Goal: Task Accomplishment & Management: Manage account settings

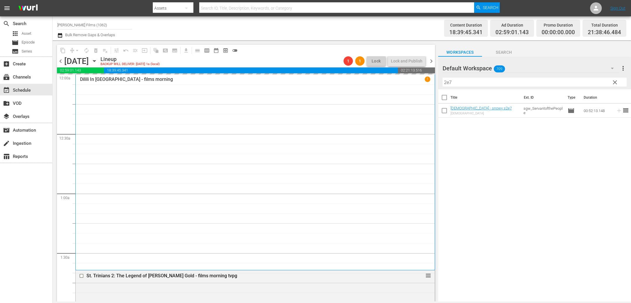
scroll to position [579, 0]
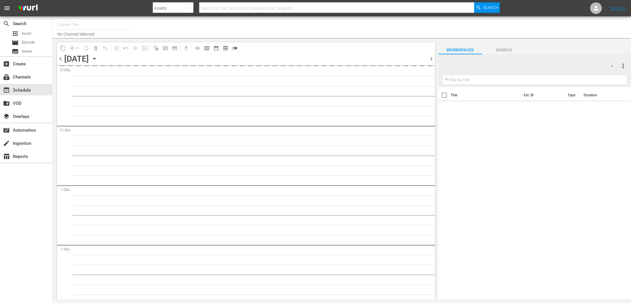
type input "[PERSON_NAME] Films (1062)"
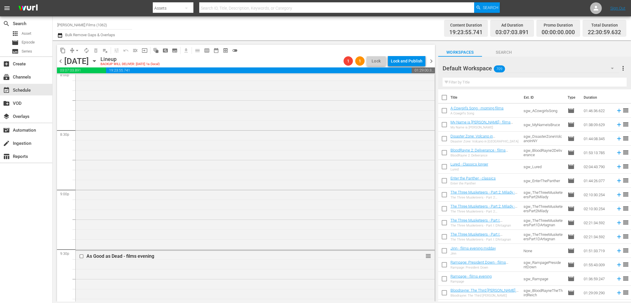
scroll to position [2761, 0]
click at [74, 48] on span "arrow_drop_down" at bounding box center [77, 51] width 6 height 6
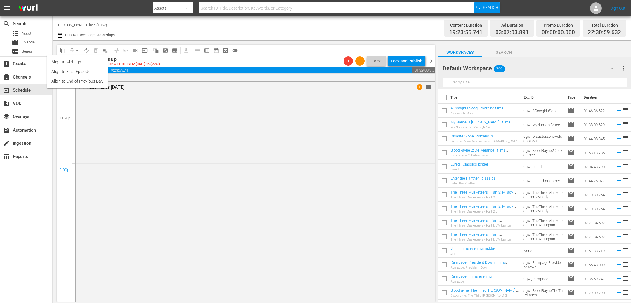
click at [89, 78] on li "Align to End of Previous Day" at bounding box center [77, 82] width 61 height 10
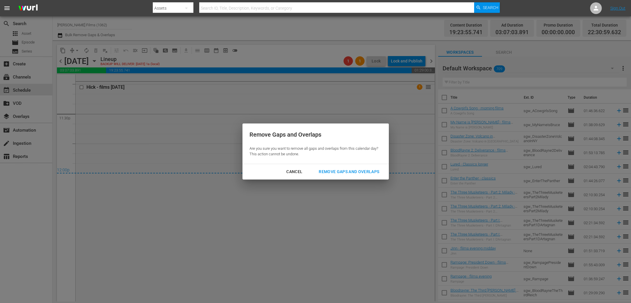
drag, startPoint x: 297, startPoint y: 170, endPoint x: 289, endPoint y: 160, distance: 12.6
click at [296, 170] on div "Cancel" at bounding box center [294, 171] width 25 height 7
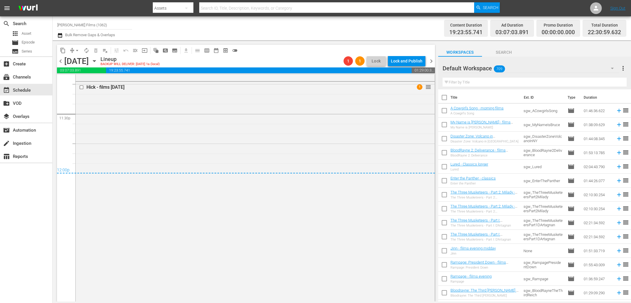
click at [74, 51] on button "arrow_drop_down" at bounding box center [76, 50] width 9 height 9
click at [95, 81] on li "Align to End of Previous Day" at bounding box center [77, 82] width 61 height 10
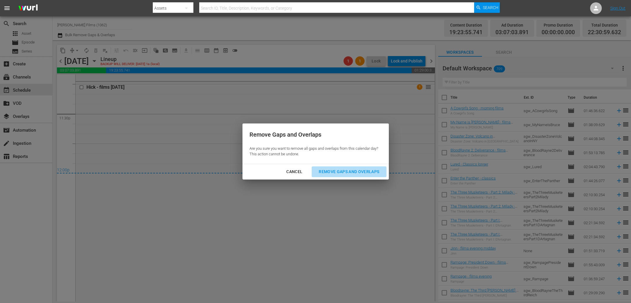
click at [358, 171] on div "Remove Gaps and Overlaps" at bounding box center [349, 171] width 70 height 7
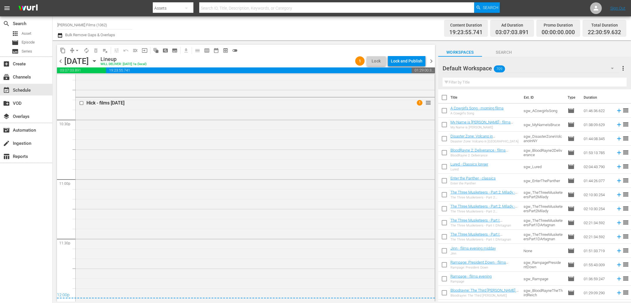
scroll to position [2651, 0]
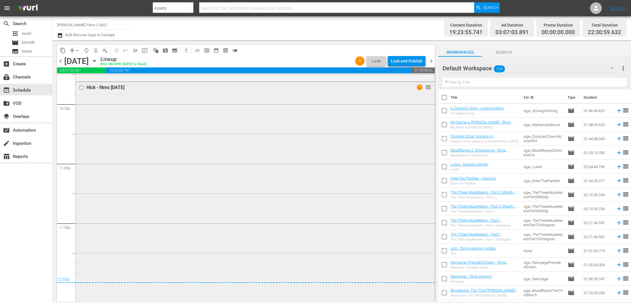
click at [262, 126] on div "Hick - films [DATE] 1 reorder" at bounding box center [255, 191] width 359 height 219
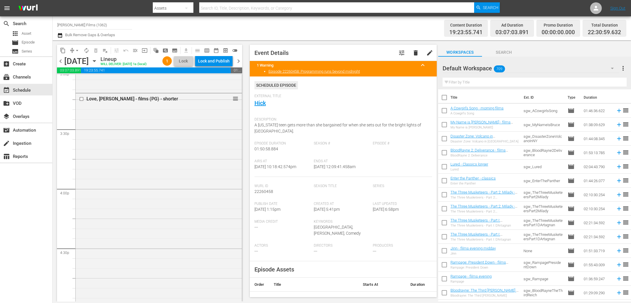
scroll to position [1802, 0]
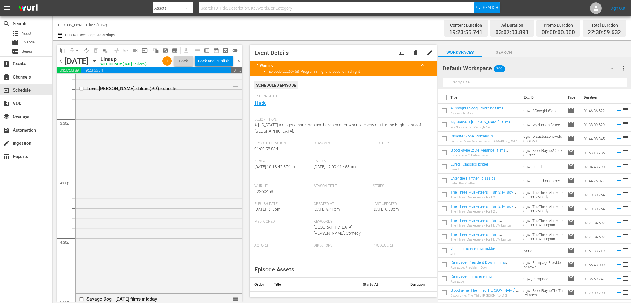
click at [528, 83] on input "text" at bounding box center [534, 82] width 184 height 9
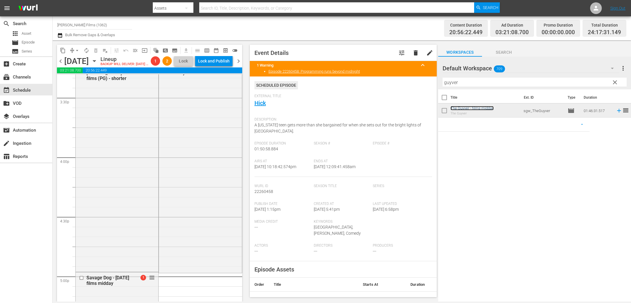
scroll to position [1807, 0]
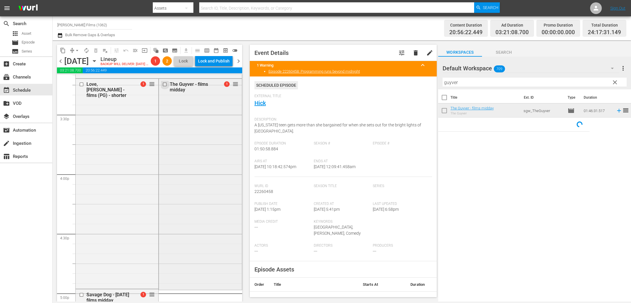
click at [166, 87] on input "checkbox" at bounding box center [165, 84] width 6 height 5
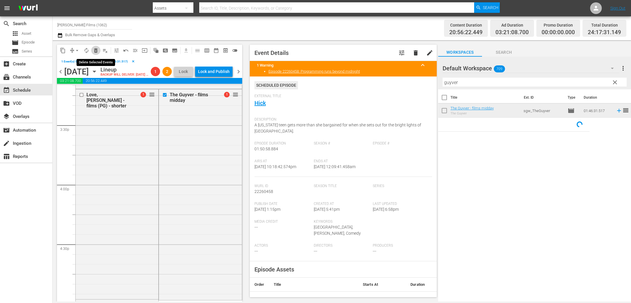
click at [97, 51] on span "delete_forever_outlined" at bounding box center [96, 51] width 6 height 6
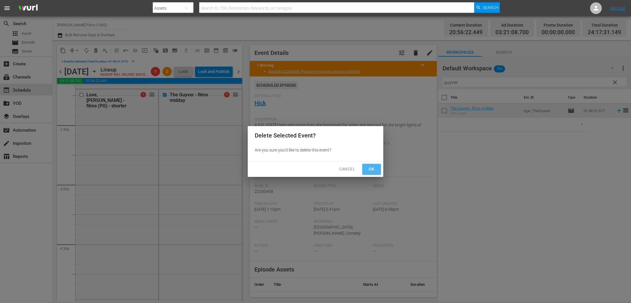
click at [371, 168] on span "Ok" at bounding box center [371, 169] width 9 height 7
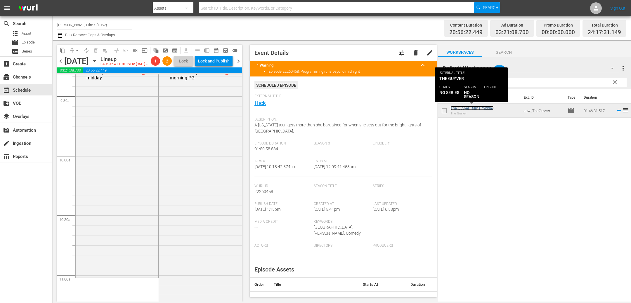
scroll to position [1036, 0]
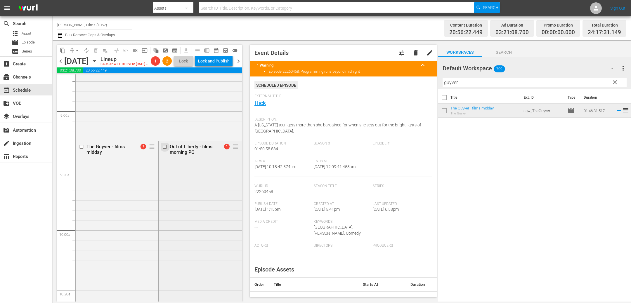
click at [166, 150] on input "checkbox" at bounding box center [165, 147] width 6 height 5
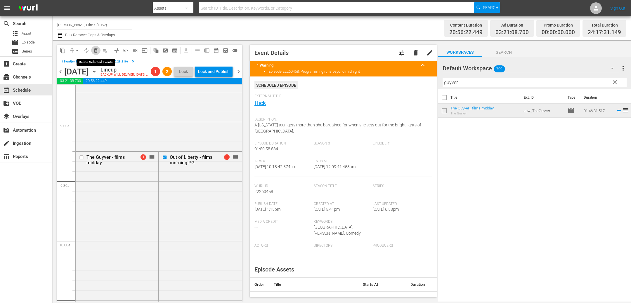
click at [97, 50] on span "delete_forever_outlined" at bounding box center [96, 51] width 6 height 6
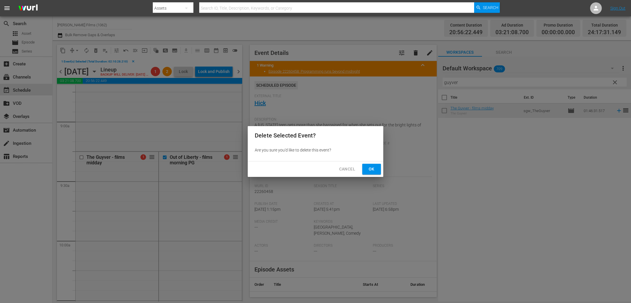
click at [373, 163] on div "Cancel Ok" at bounding box center [316, 169] width 136 height 15
click at [367, 170] on span "Ok" at bounding box center [371, 169] width 9 height 7
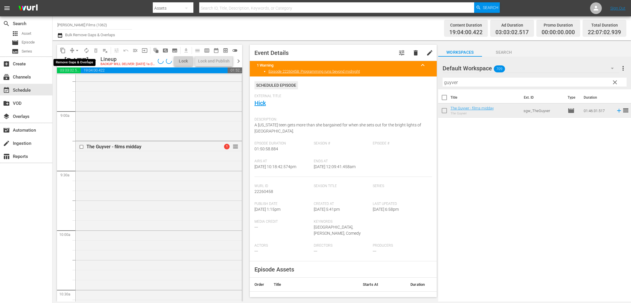
click at [77, 51] on span "arrow_drop_down" at bounding box center [77, 51] width 6 height 6
click at [82, 80] on li "Align to End of Previous Day" at bounding box center [77, 82] width 61 height 10
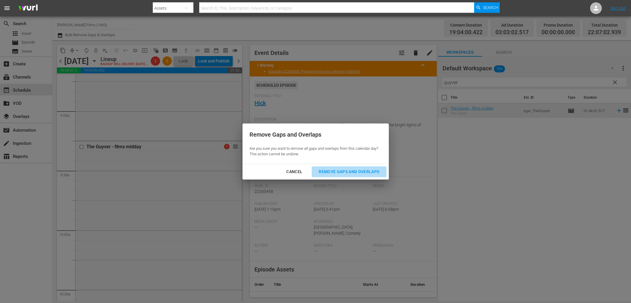
click at [360, 172] on div "Remove Gaps and Overlaps" at bounding box center [349, 171] width 70 height 7
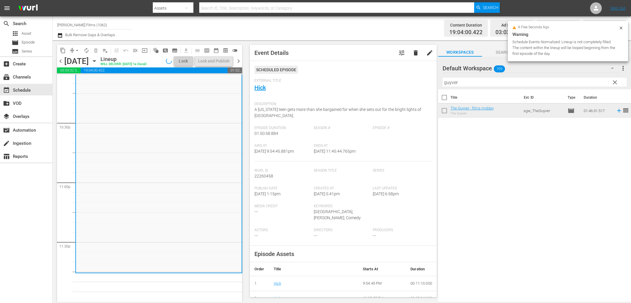
scroll to position [2642, 0]
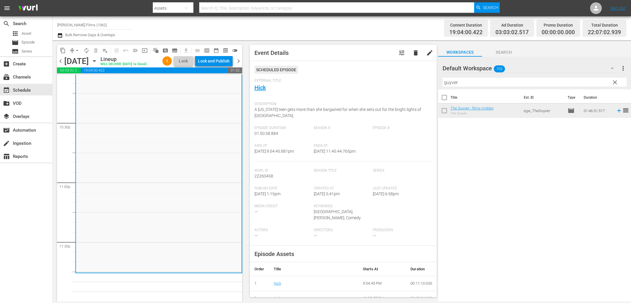
click at [239, 65] on span "chevron_right" at bounding box center [238, 61] width 7 height 7
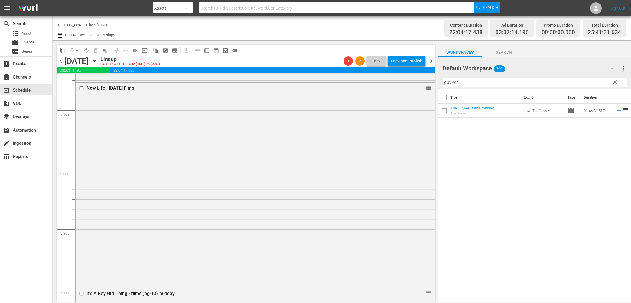
scroll to position [975, 0]
drag, startPoint x: 484, startPoint y: 84, endPoint x: 352, endPoint y: 77, distance: 132.2
click at [352, 77] on div "content_copy compress arrow_drop_down autorenew_outlined delete_forever_outline…" at bounding box center [342, 170] width 578 height 261
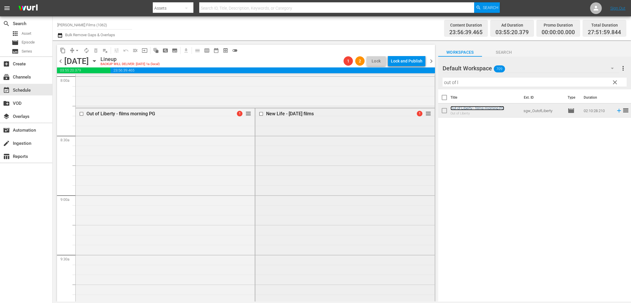
scroll to position [951, 0]
click at [261, 113] on input "checkbox" at bounding box center [262, 114] width 6 height 5
click at [95, 49] on span "delete_forever_outlined" at bounding box center [96, 51] width 6 height 6
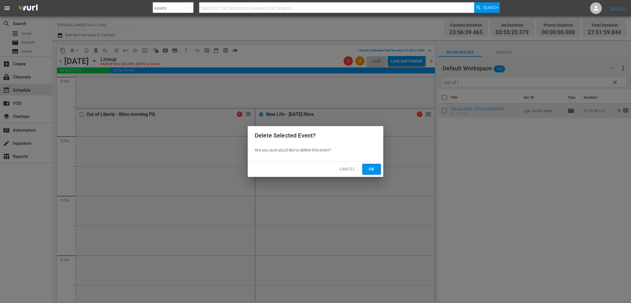
click at [369, 168] on span "Ok" at bounding box center [371, 169] width 9 height 7
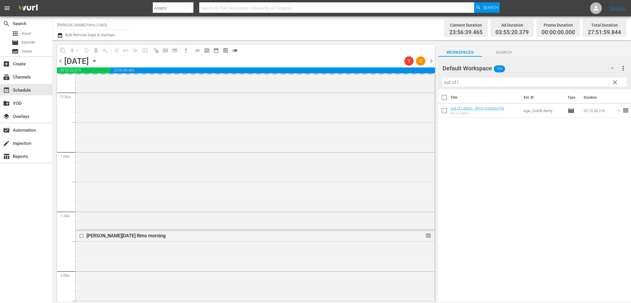
scroll to position [0, 0]
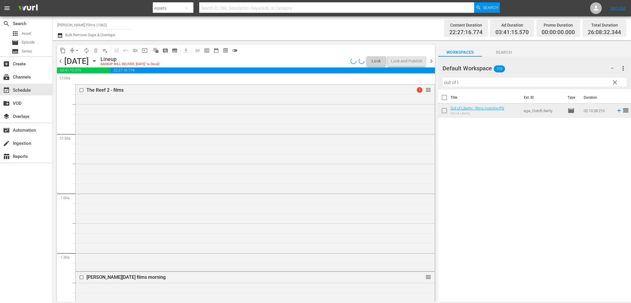
drag, startPoint x: 59, startPoint y: 59, endPoint x: 68, endPoint y: 55, distance: 9.7
click at [59, 59] on span "chevron_left" at bounding box center [60, 61] width 7 height 7
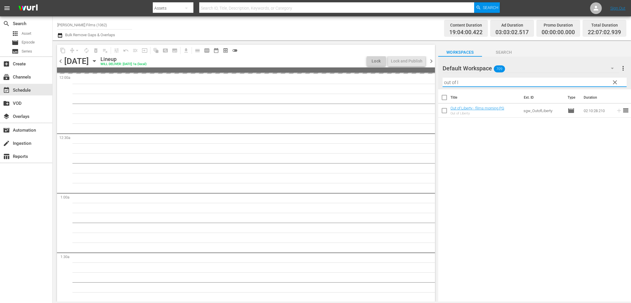
drag, startPoint x: 470, startPoint y: 81, endPoint x: 359, endPoint y: 65, distance: 112.3
click at [360, 65] on div "content_copy compress arrow_drop_down autorenew_outlined delete_forever_outline…" at bounding box center [342, 170] width 578 height 261
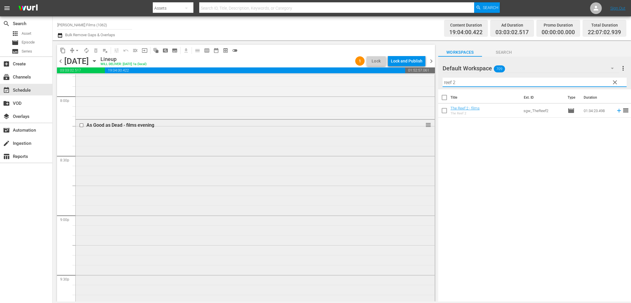
scroll to position [2632, 0]
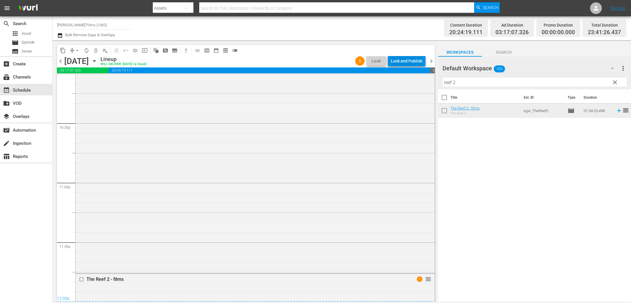
click at [411, 60] on div "Lock and Publish" at bounding box center [407, 61] width 32 height 11
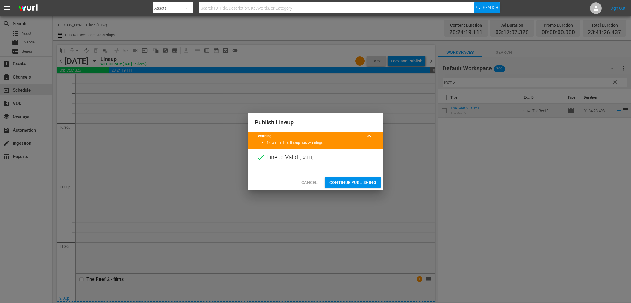
click at [336, 182] on span "Continue Publishing" at bounding box center [352, 182] width 47 height 7
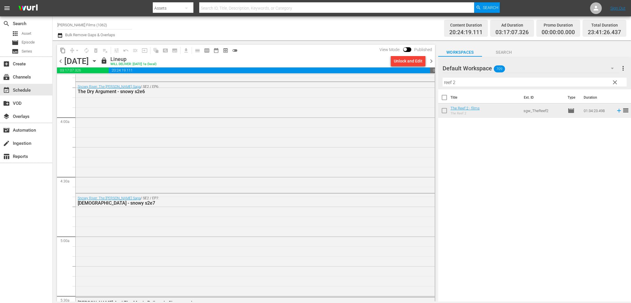
scroll to position [381, 0]
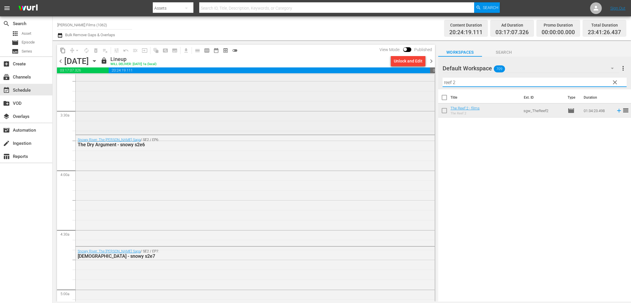
drag, startPoint x: 490, startPoint y: 82, endPoint x: 395, endPoint y: 81, distance: 94.6
click at [395, 81] on div "content_copy compress arrow_drop_down autorenew_outlined delete_forever_outline…" at bounding box center [342, 170] width 578 height 261
type input "2e8"
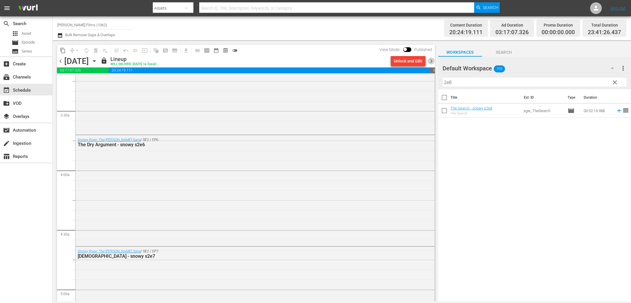
click at [430, 60] on span "chevron_right" at bounding box center [431, 61] width 7 height 7
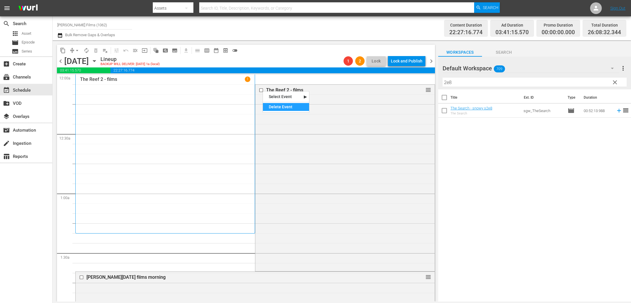
click at [284, 107] on div "Delete Event" at bounding box center [286, 107] width 46 height 8
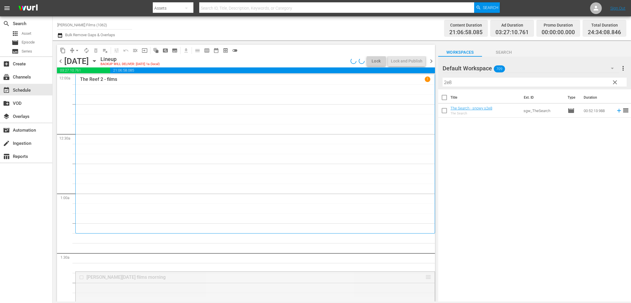
drag, startPoint x: 426, startPoint y: 246, endPoint x: 425, endPoint y: 242, distance: 4.1
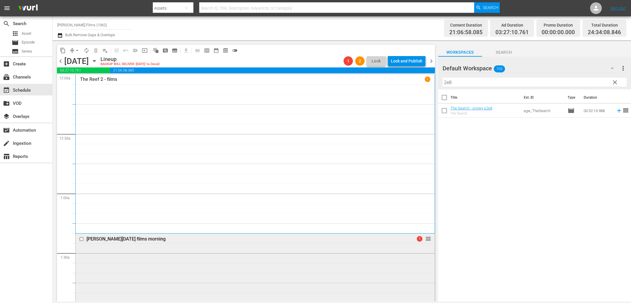
click at [82, 239] on input "checkbox" at bounding box center [82, 239] width 6 height 5
click at [95, 52] on span "delete_forever_outlined" at bounding box center [96, 51] width 6 height 6
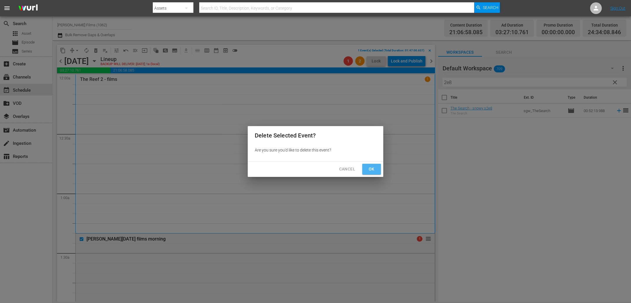
click at [371, 167] on span "Ok" at bounding box center [371, 169] width 9 height 7
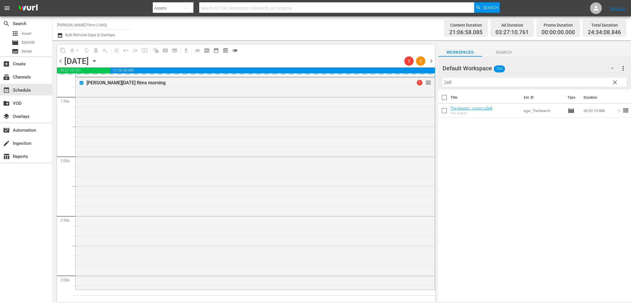
scroll to position [126, 0]
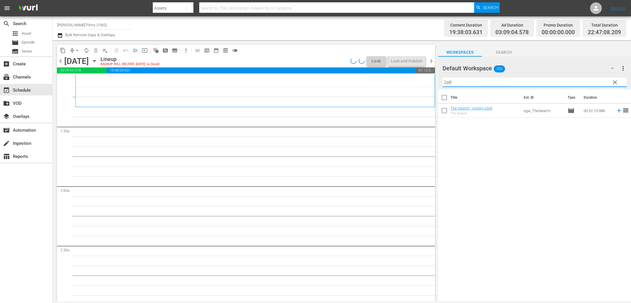
drag, startPoint x: 473, startPoint y: 81, endPoint x: 395, endPoint y: 77, distance: 78.1
click at [395, 77] on div "content_copy compress arrow_drop_down autorenew_outlined delete_forever_outline…" at bounding box center [342, 170] width 578 height 261
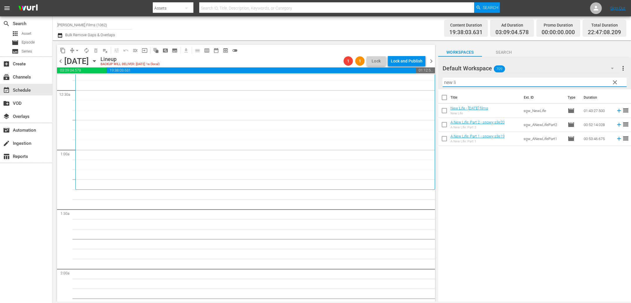
scroll to position [55, 0]
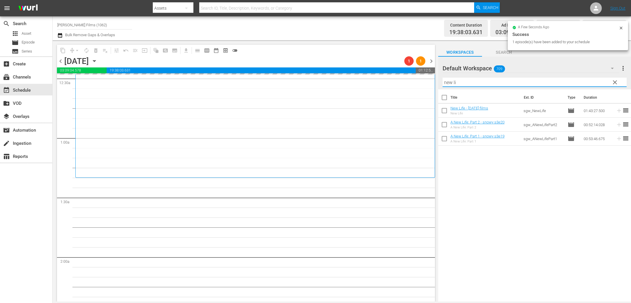
drag, startPoint x: 460, startPoint y: 83, endPoint x: 406, endPoint y: 82, distance: 54.0
click at [406, 82] on div "content_copy compress arrow_drop_down autorenew_outlined delete_forever_outline…" at bounding box center [342, 170] width 578 height 261
paste input "2e8"
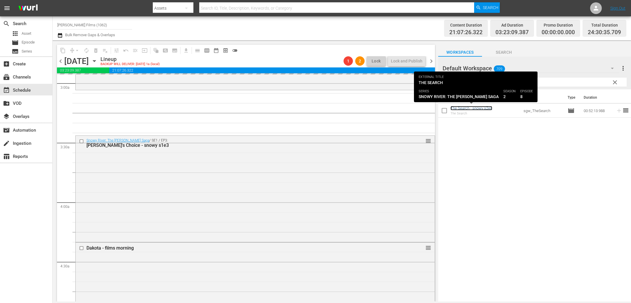
scroll to position [386, 0]
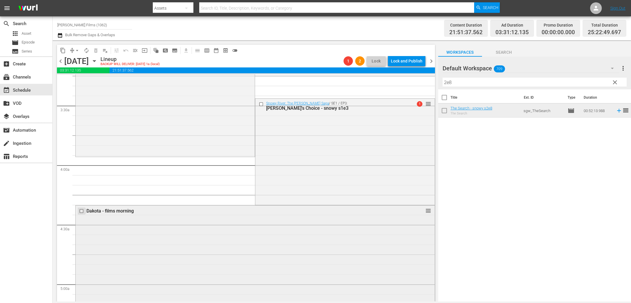
click at [82, 210] on input "checkbox" at bounding box center [82, 211] width 6 height 5
click at [260, 103] on input "checkbox" at bounding box center [262, 104] width 6 height 5
click at [94, 51] on span "delete_forever_outlined" at bounding box center [96, 51] width 6 height 6
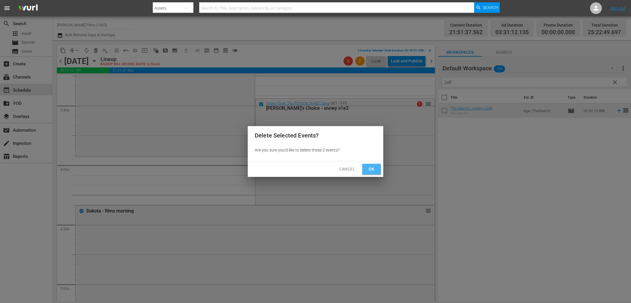
drag, startPoint x: 374, startPoint y: 168, endPoint x: 340, endPoint y: 163, distance: 34.8
click at [374, 168] on span "Ok" at bounding box center [371, 169] width 9 height 7
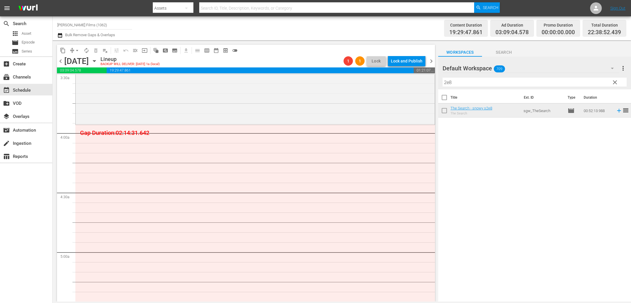
scroll to position [401, 0]
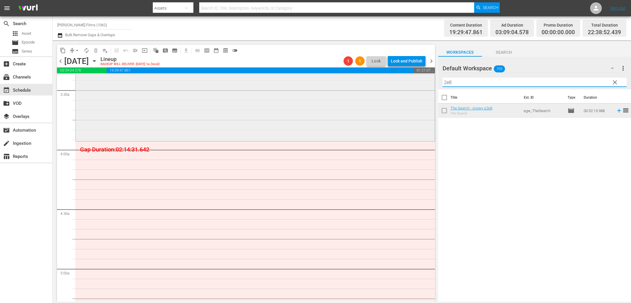
drag, startPoint x: 474, startPoint y: 83, endPoint x: 421, endPoint y: 81, distance: 53.5
click at [421, 81] on div "content_copy compress arrow_drop_down autorenew_outlined delete_forever_outline…" at bounding box center [342, 170] width 578 height 261
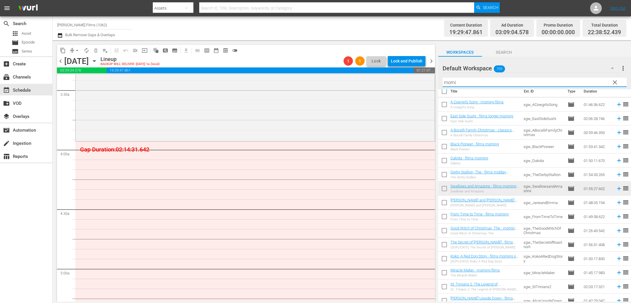
scroll to position [0, 0]
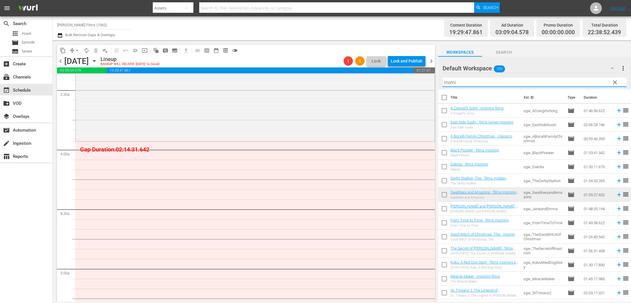
drag, startPoint x: 462, startPoint y: 81, endPoint x: 401, endPoint y: 72, distance: 62.3
click at [402, 72] on div "content_copy compress arrow_drop_down autorenew_outlined delete_forever_outline…" at bounding box center [342, 170] width 578 height 261
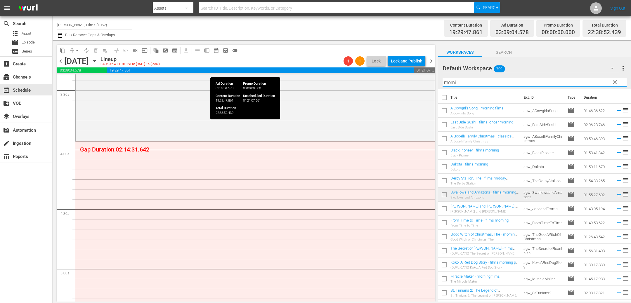
paste input "2e8"
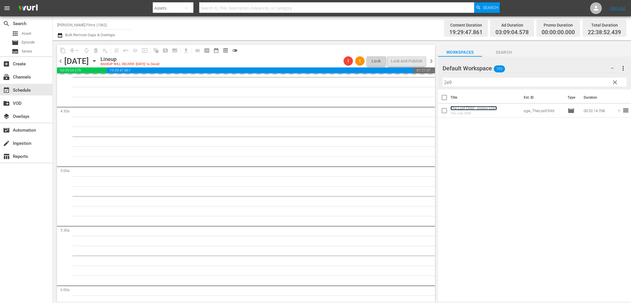
scroll to position [557, 0]
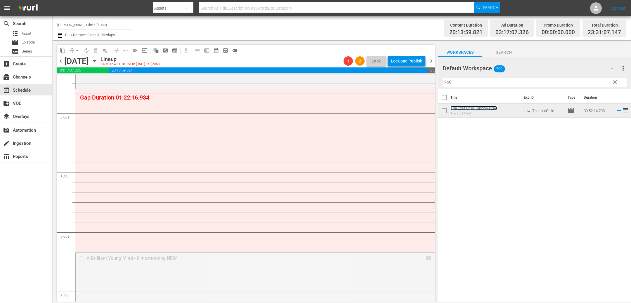
drag, startPoint x: 426, startPoint y: 256, endPoint x: 386, endPoint y: 138, distance: 125.1
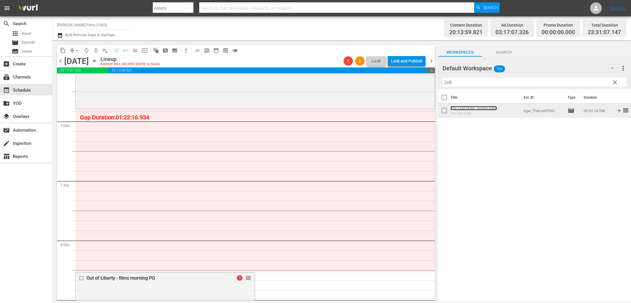
scroll to position [775, 0]
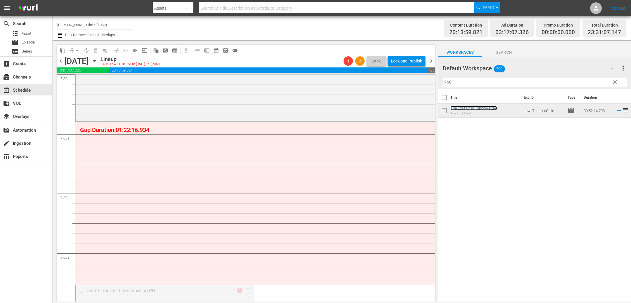
drag, startPoint x: 249, startPoint y: 290, endPoint x: 273, endPoint y: 191, distance: 101.9
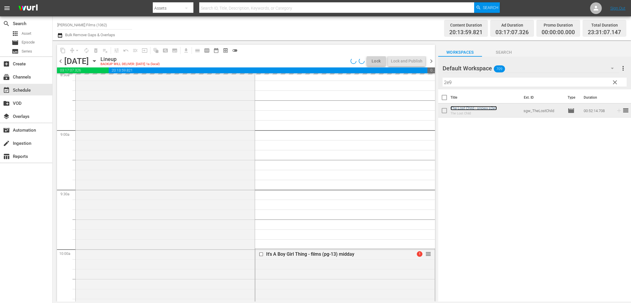
scroll to position [1019, 0]
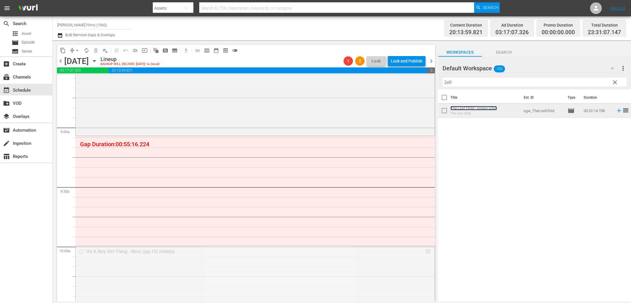
drag, startPoint x: 428, startPoint y: 251, endPoint x: 402, endPoint y: 140, distance: 113.7
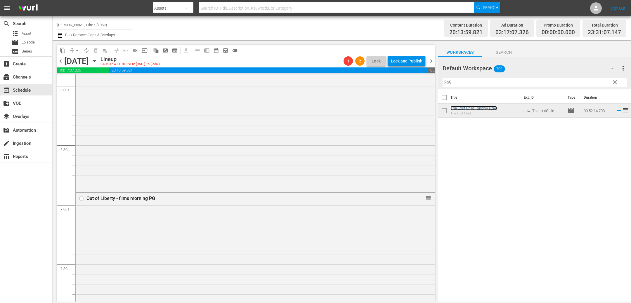
scroll to position [701, 0]
click at [461, 83] on input "2e9" at bounding box center [534, 82] width 184 height 9
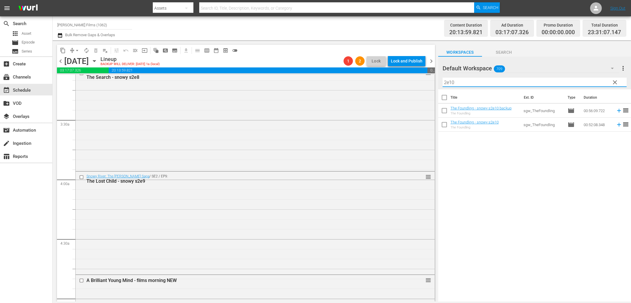
scroll to position [484, 0]
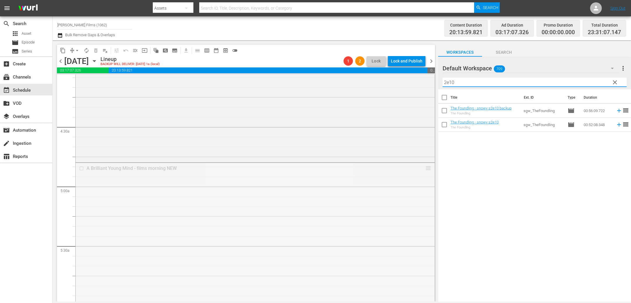
drag, startPoint x: 429, startPoint y: 167, endPoint x: 423, endPoint y: 206, distance: 40.0
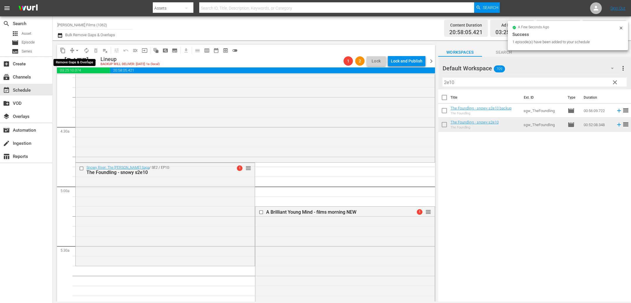
click at [75, 51] on span "arrow_drop_down" at bounding box center [77, 51] width 6 height 6
click at [82, 82] on li "Align to End of Previous Day" at bounding box center [77, 82] width 61 height 10
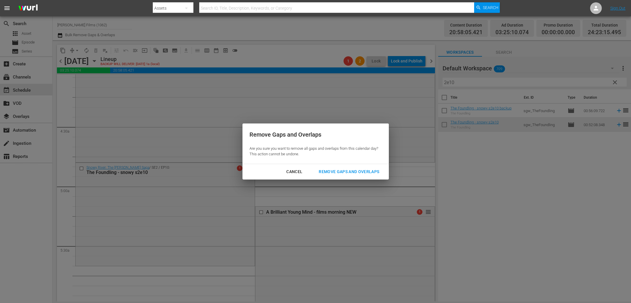
drag, startPoint x: 345, startPoint y: 170, endPoint x: 277, endPoint y: 163, distance: 69.0
click at [345, 170] on div "Remove Gaps and Overlaps" at bounding box center [349, 171] width 70 height 7
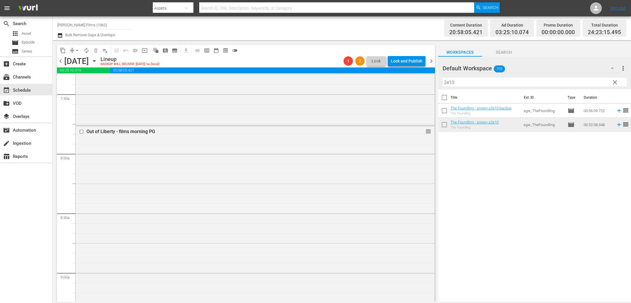
scroll to position [861, 0]
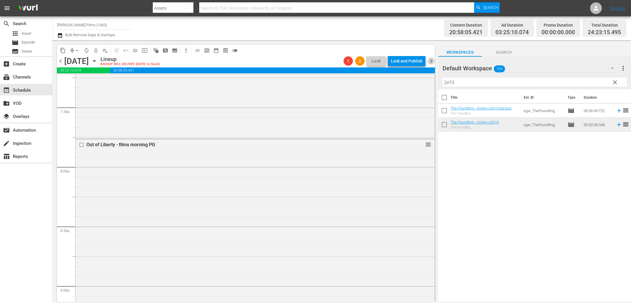
click at [432, 60] on span "chevron_right" at bounding box center [431, 61] width 7 height 7
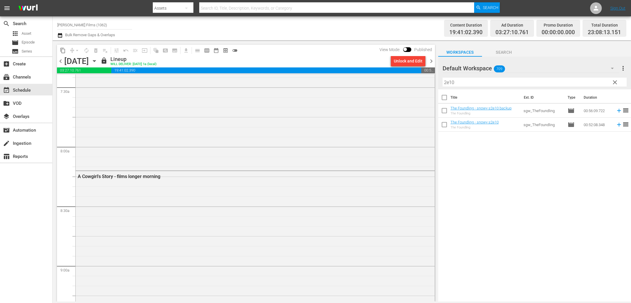
scroll to position [851, 0]
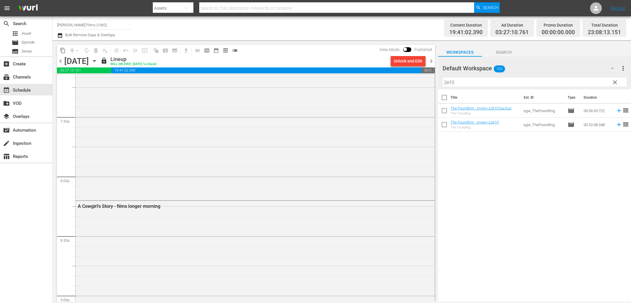
click at [404, 61] on div "Unlock and Edit" at bounding box center [408, 61] width 29 height 11
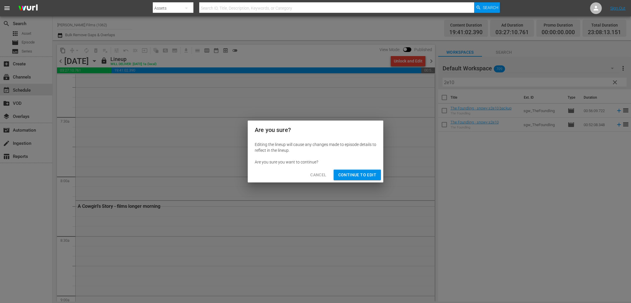
click at [355, 175] on span "Continue to Edit" at bounding box center [357, 174] width 38 height 7
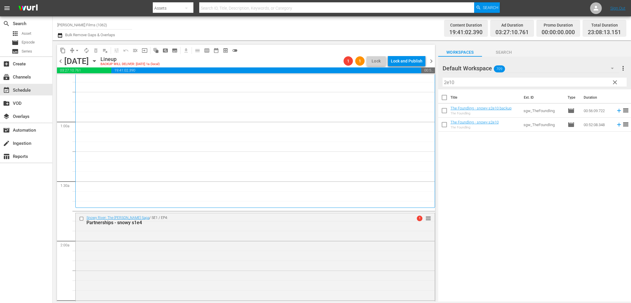
scroll to position [113, 0]
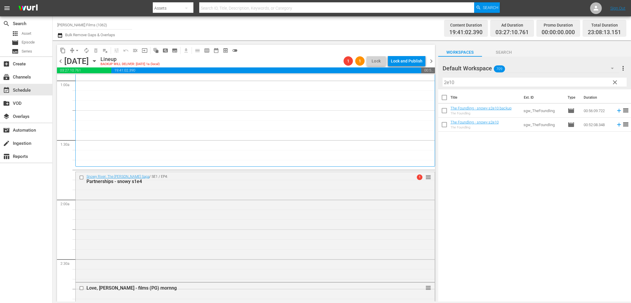
click at [471, 81] on input "2e10" at bounding box center [534, 82] width 184 height 9
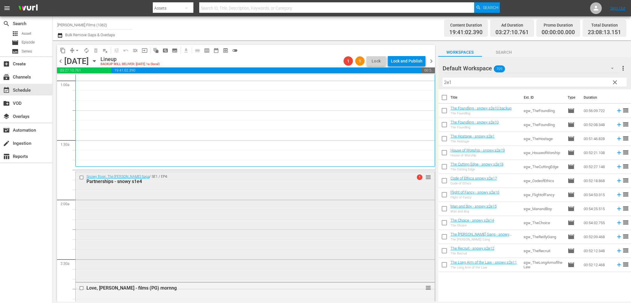
click at [82, 177] on input "checkbox" at bounding box center [82, 177] width 6 height 5
click at [94, 51] on span "delete_forever_outlined" at bounding box center [96, 51] width 6 height 6
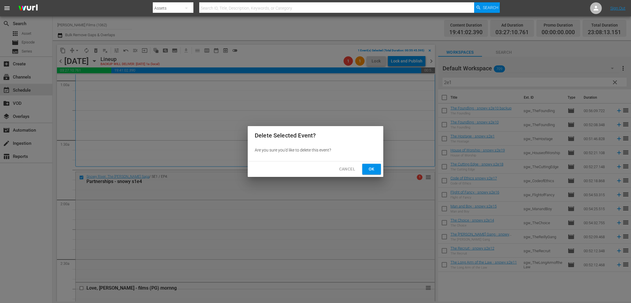
click at [376, 167] on span "Ok" at bounding box center [371, 169] width 9 height 7
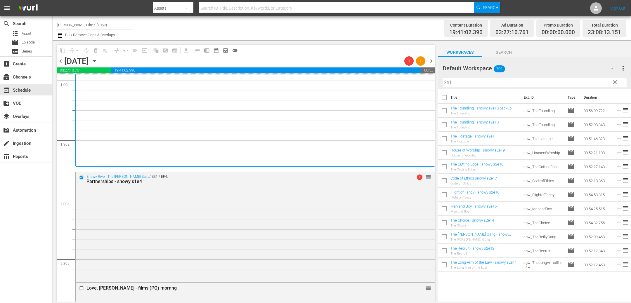
click at [499, 82] on input "2e1" at bounding box center [534, 82] width 184 height 9
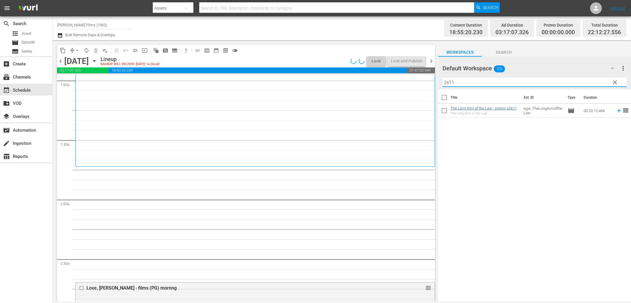
type input "2e11"
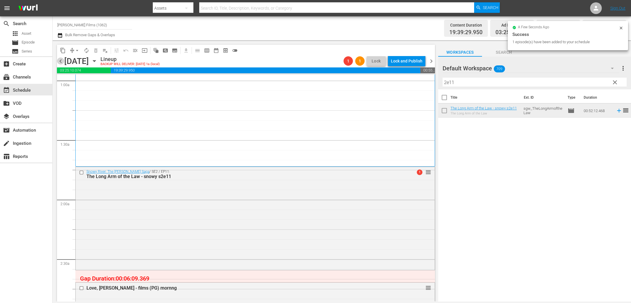
click at [60, 61] on span "chevron_left" at bounding box center [60, 61] width 7 height 7
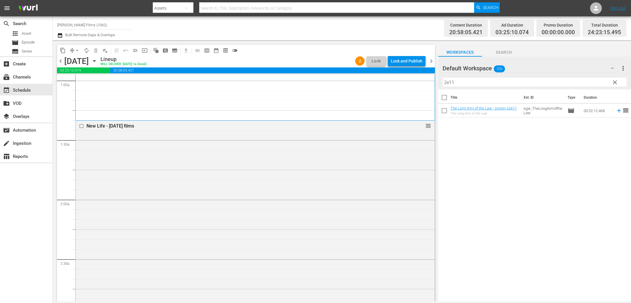
click at [405, 62] on div "Lock and Publish" at bounding box center [407, 61] width 32 height 11
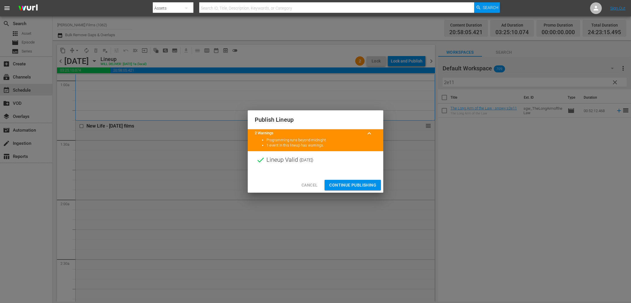
drag, startPoint x: 353, startPoint y: 184, endPoint x: 363, endPoint y: 166, distance: 20.4
click at [356, 178] on div "Cancel Continue Publishing" at bounding box center [316, 185] width 136 height 15
click at [348, 186] on span "Continue Publishing" at bounding box center [352, 185] width 47 height 7
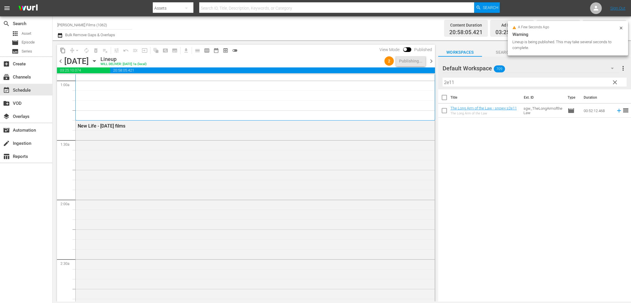
click at [432, 60] on span "chevron_right" at bounding box center [431, 61] width 7 height 7
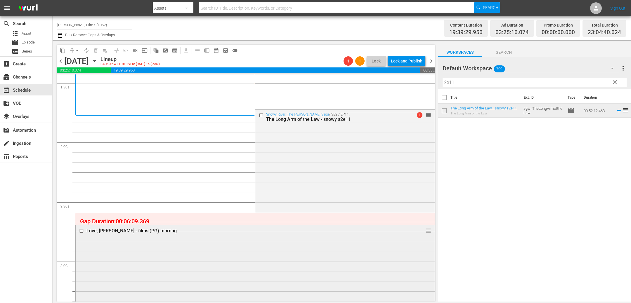
scroll to position [132, 0]
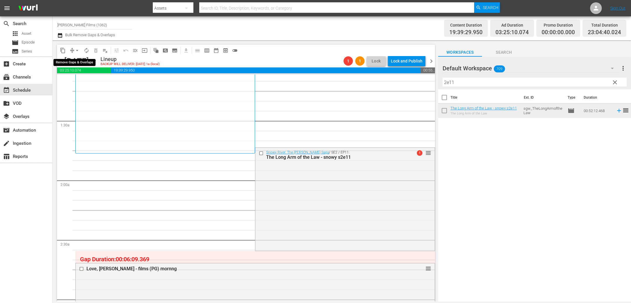
click at [72, 51] on button "arrow_drop_down" at bounding box center [76, 50] width 9 height 9
click at [91, 84] on li "Align to End of Previous Day" at bounding box center [77, 82] width 61 height 10
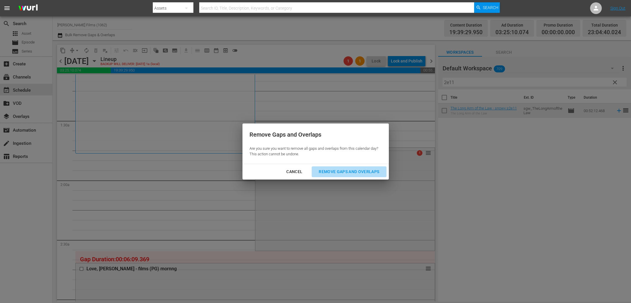
click at [341, 172] on div "Remove Gaps and Overlaps" at bounding box center [349, 171] width 70 height 7
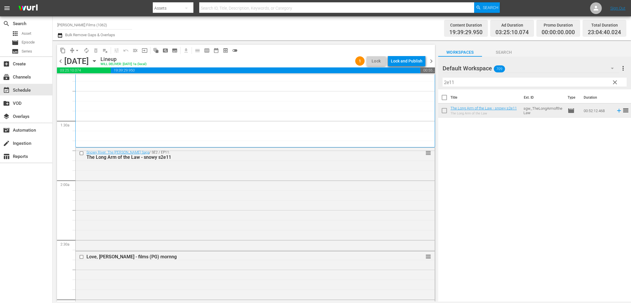
click at [400, 62] on div "Lock and Publish" at bounding box center [407, 61] width 32 height 11
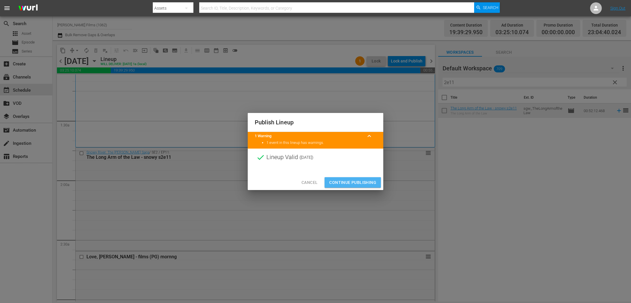
click at [338, 180] on span "Continue Publishing" at bounding box center [352, 182] width 47 height 7
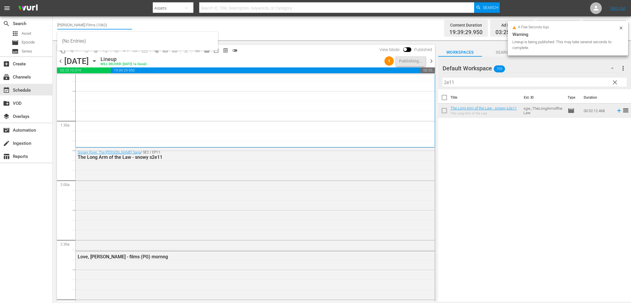
drag, startPoint x: 87, startPoint y: 25, endPoint x: 135, endPoint y: 30, distance: 47.8
click at [131, 30] on input "[PERSON_NAME] Films (1062)" at bounding box center [94, 25] width 75 height 14
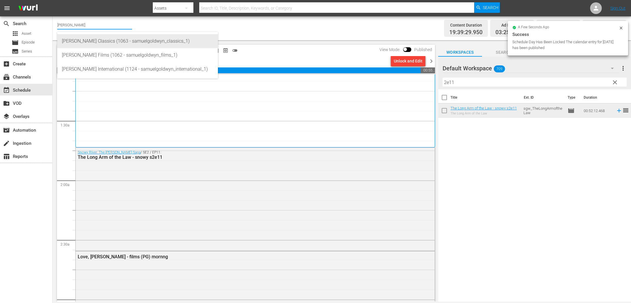
click at [127, 41] on div "Samuel Goldwyn Classics (1063 - samuelgoldwyn_classics_1)" at bounding box center [137, 41] width 151 height 14
type input "Samuel Goldwyn Classics (1063 - samuelgoldwyn_classics_1)"
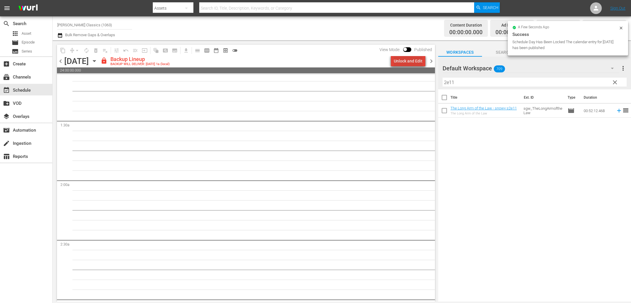
click at [412, 61] on div "Unlock and Edit" at bounding box center [408, 61] width 29 height 11
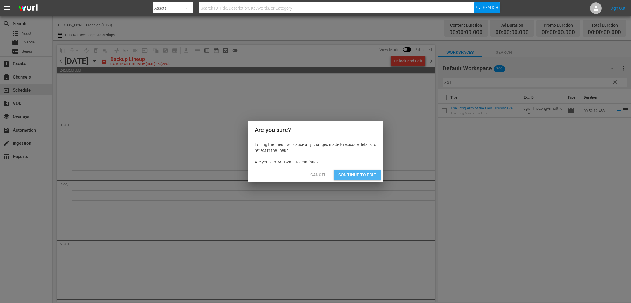
drag, startPoint x: 349, startPoint y: 174, endPoint x: 336, endPoint y: 166, distance: 14.6
click at [348, 173] on span "Continue to Edit" at bounding box center [357, 174] width 38 height 7
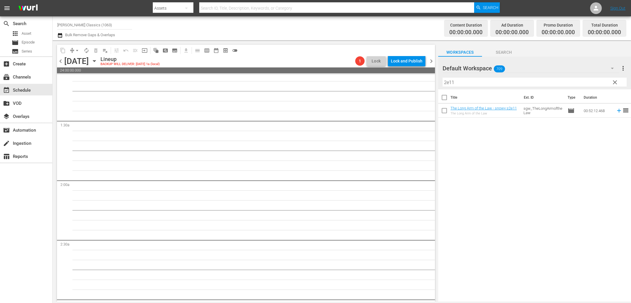
click at [62, 60] on span "chevron_left" at bounding box center [60, 61] width 7 height 7
click at [410, 61] on div "Unlock and Edit" at bounding box center [408, 61] width 29 height 11
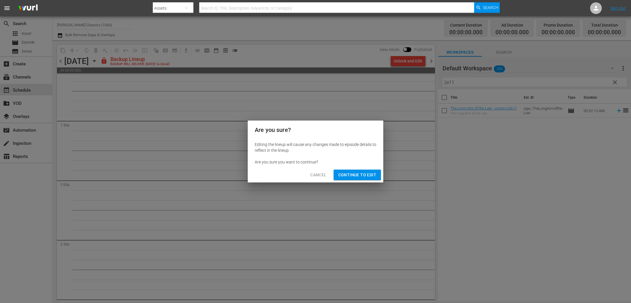
click at [362, 173] on span "Continue to Edit" at bounding box center [357, 174] width 38 height 7
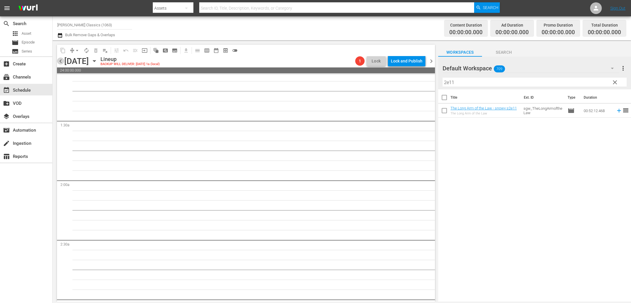
click at [60, 63] on span "chevron_left" at bounding box center [60, 61] width 7 height 7
click at [395, 60] on div "Unlock and Edit" at bounding box center [408, 61] width 29 height 11
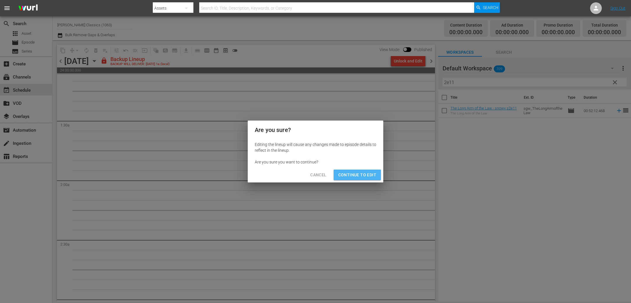
click at [360, 176] on span "Continue to Edit" at bounding box center [357, 174] width 38 height 7
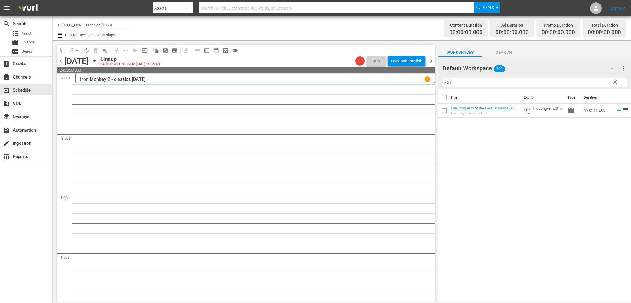
click at [96, 61] on icon "button" at bounding box center [94, 60] width 3 height 1
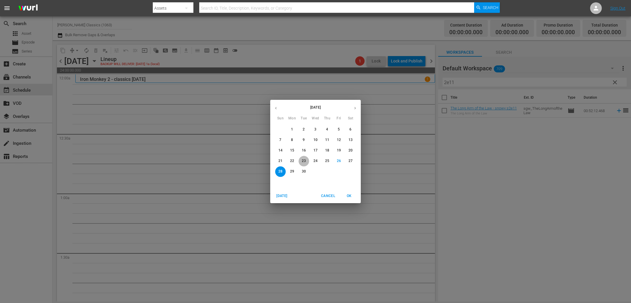
click at [305, 161] on p "23" at bounding box center [304, 161] width 4 height 5
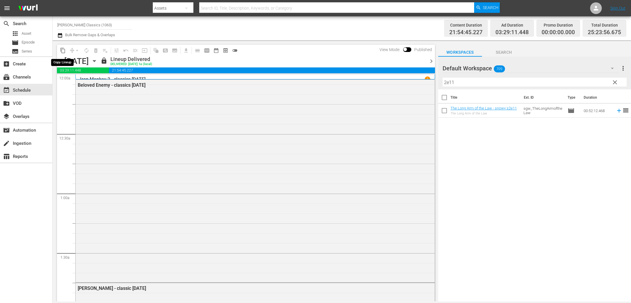
click at [62, 51] on span "content_copy" at bounding box center [63, 51] width 6 height 6
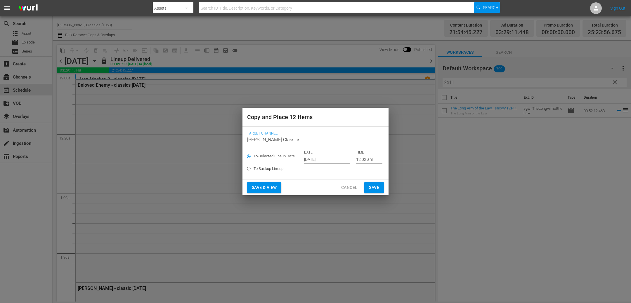
click at [376, 185] on span "Save" at bounding box center [374, 187] width 10 height 7
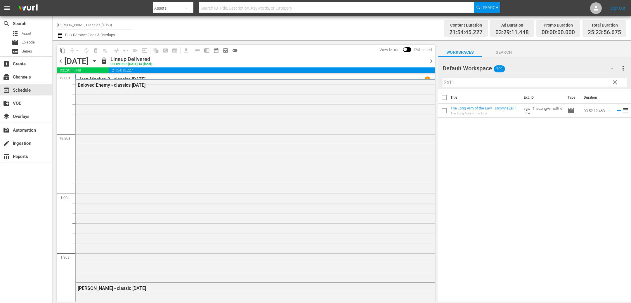
drag, startPoint x: 431, startPoint y: 63, endPoint x: 149, endPoint y: 63, distance: 282.1
click at [431, 63] on span "chevron_right" at bounding box center [431, 61] width 7 height 7
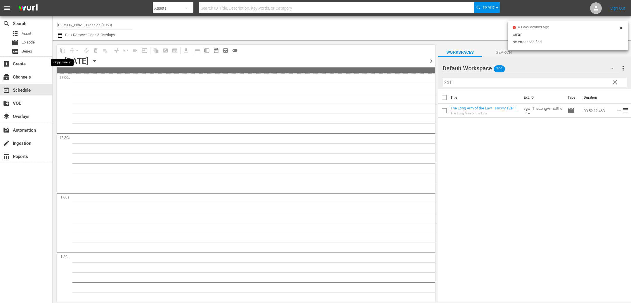
click at [63, 52] on span "content_copy" at bounding box center [62, 50] width 9 height 9
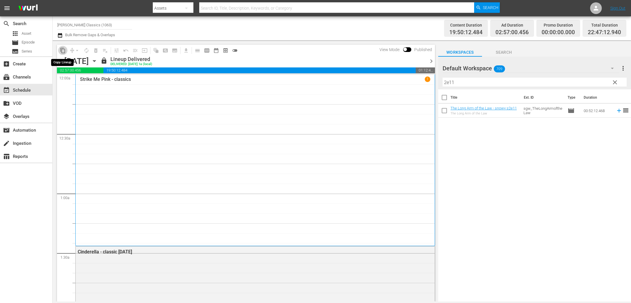
click at [63, 52] on span "content_copy" at bounding box center [63, 51] width 6 height 6
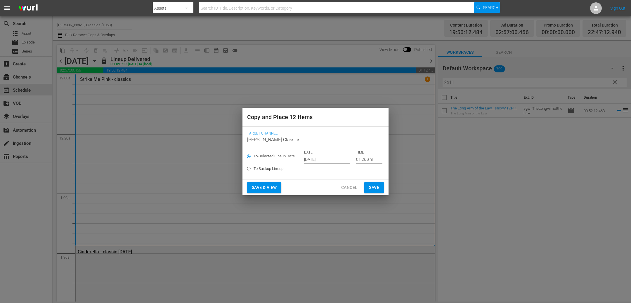
click at [345, 160] on input "Sep 28th 2025" at bounding box center [327, 159] width 46 height 9
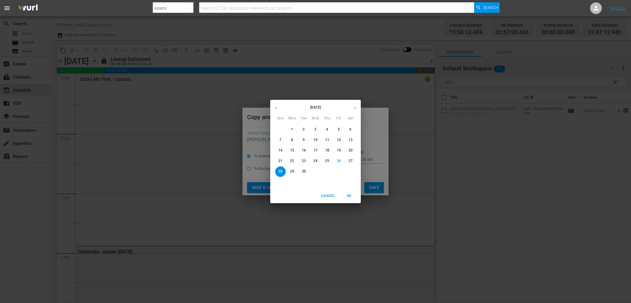
click at [292, 170] on p "29" at bounding box center [292, 171] width 4 height 5
type input "Sep 29th 2025"
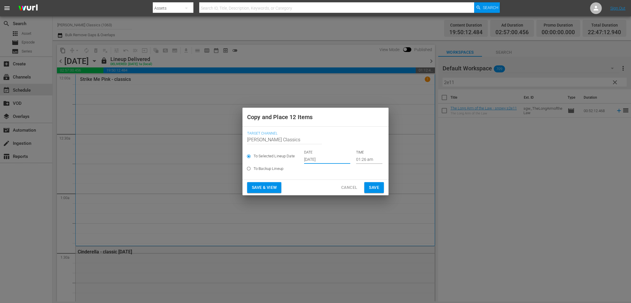
click at [372, 186] on span "Save" at bounding box center [374, 187] width 10 height 7
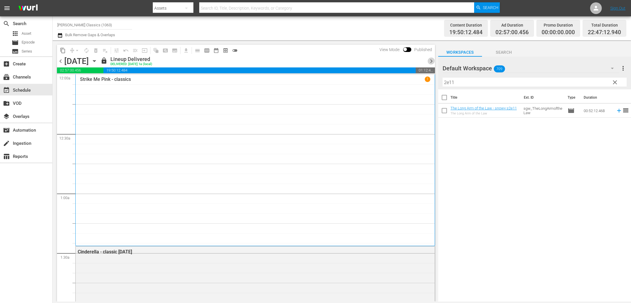
drag, startPoint x: 433, startPoint y: 61, endPoint x: 443, endPoint y: 74, distance: 16.1
click at [433, 61] on span "chevron_right" at bounding box center [431, 61] width 7 height 7
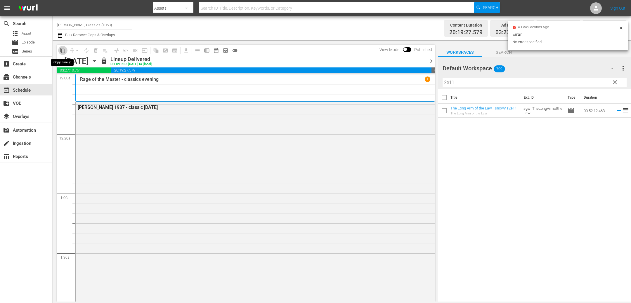
click at [65, 51] on span "content_copy" at bounding box center [63, 51] width 6 height 6
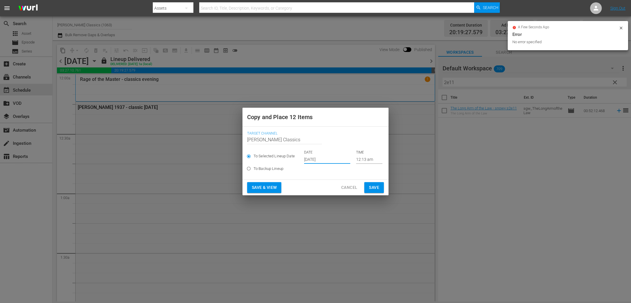
click at [326, 160] on input "Sep 28th 2025" at bounding box center [327, 159] width 46 height 9
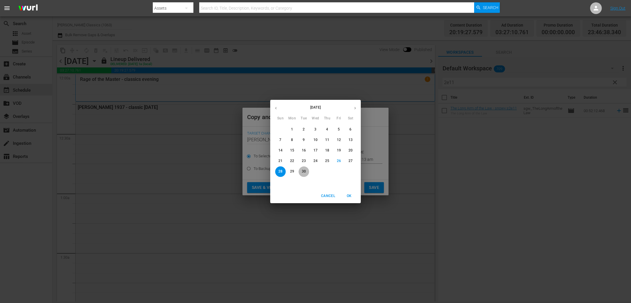
click at [306, 171] on span "30" at bounding box center [303, 171] width 11 height 5
type input "Sep 30th 2025"
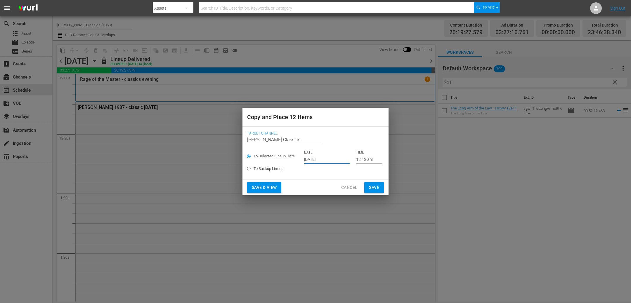
click at [374, 186] on span "Save" at bounding box center [374, 187] width 10 height 7
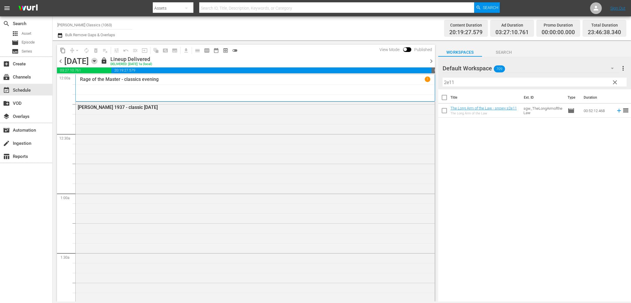
click at [98, 61] on icon "button" at bounding box center [94, 61] width 6 height 6
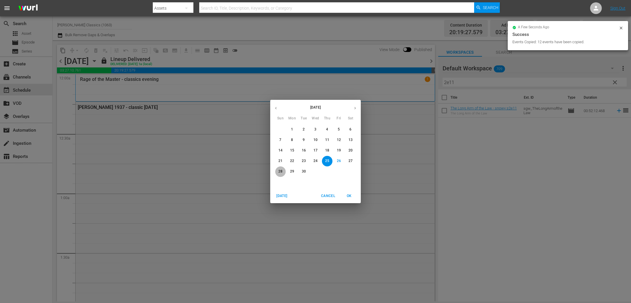
drag, startPoint x: 282, startPoint y: 173, endPoint x: 272, endPoint y: 171, distance: 10.3
click at [282, 173] on p "28" at bounding box center [280, 171] width 4 height 5
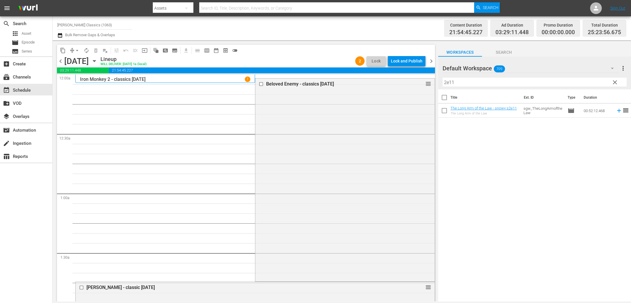
click at [76, 54] on div "content_copy compress arrow_drop_down autorenew_outlined delete_forever_outline…" at bounding box center [149, 50] width 184 height 11
click at [76, 51] on span "arrow_drop_down" at bounding box center [77, 51] width 6 height 6
click at [81, 81] on li "Align to End of Previous Day" at bounding box center [77, 82] width 61 height 10
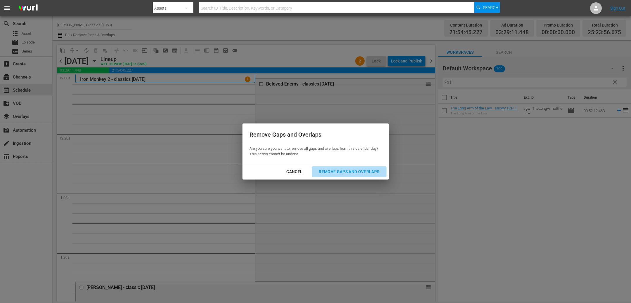
drag, startPoint x: 362, startPoint y: 169, endPoint x: 339, endPoint y: 163, distance: 24.0
click at [362, 169] on div "Remove Gaps and Overlaps" at bounding box center [349, 171] width 70 height 7
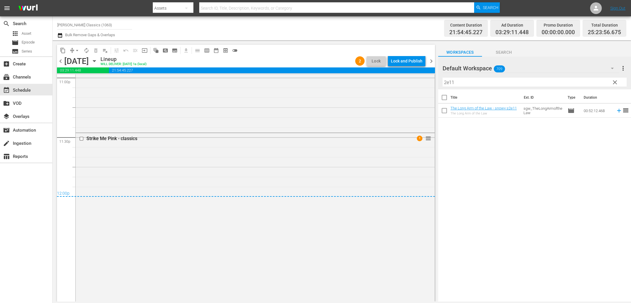
scroll to position [2717, 0]
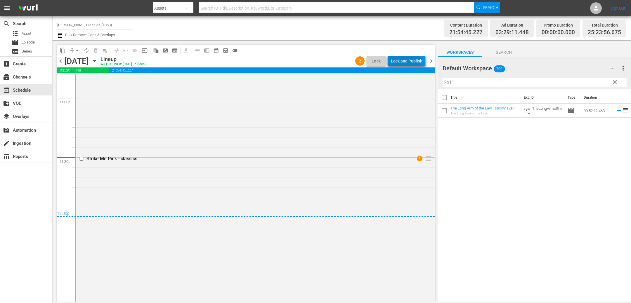
click at [405, 62] on div "Lock and Publish" at bounding box center [407, 61] width 32 height 11
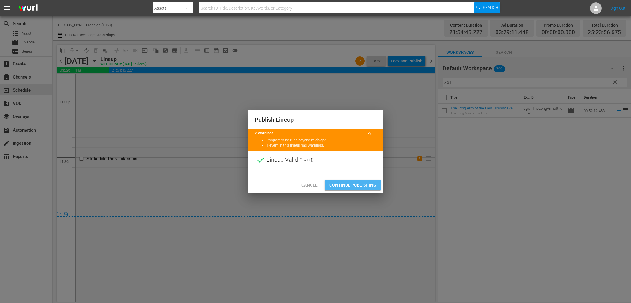
drag, startPoint x: 351, startPoint y: 181, endPoint x: 363, endPoint y: 145, distance: 37.2
click at [351, 180] on button "Continue Publishing" at bounding box center [352, 185] width 56 height 11
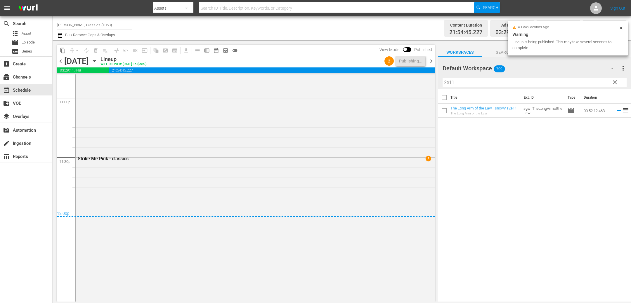
click at [433, 63] on span "chevron_right" at bounding box center [431, 61] width 7 height 7
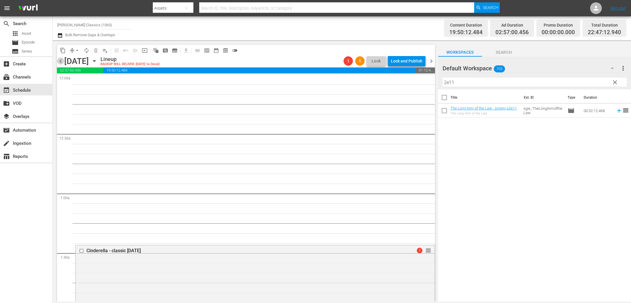
click at [61, 61] on span "chevron_left" at bounding box center [60, 61] width 7 height 7
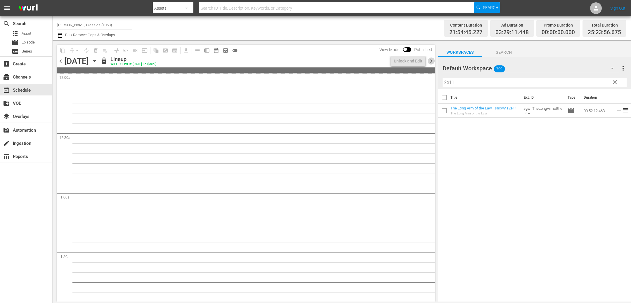
click at [433, 61] on span "chevron_right" at bounding box center [431, 61] width 7 height 7
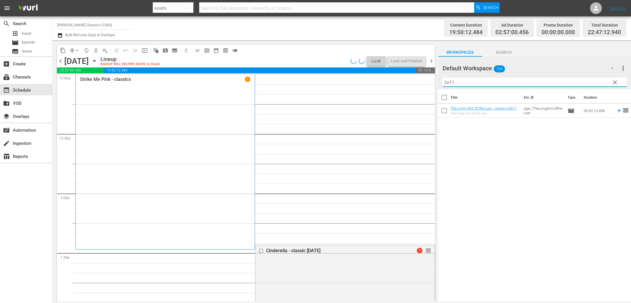
drag, startPoint x: 475, startPoint y: 85, endPoint x: 349, endPoint y: 73, distance: 126.8
click at [349, 73] on div "content_copy compress arrow_drop_down autorenew_outlined delete_forever_outline…" at bounding box center [342, 170] width 578 height 261
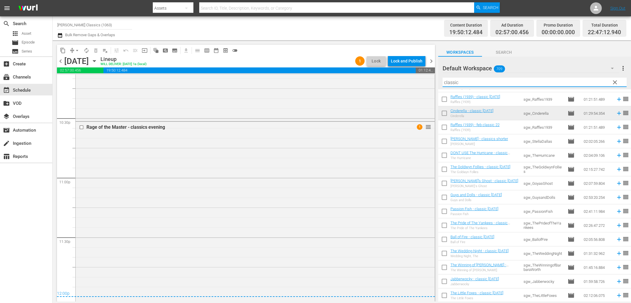
scroll to position [2659, 0]
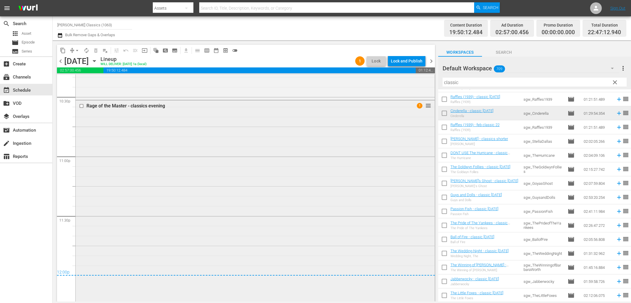
click at [317, 142] on div "Rage of the Master - classics evening 1 reorder" at bounding box center [255, 200] width 359 height 200
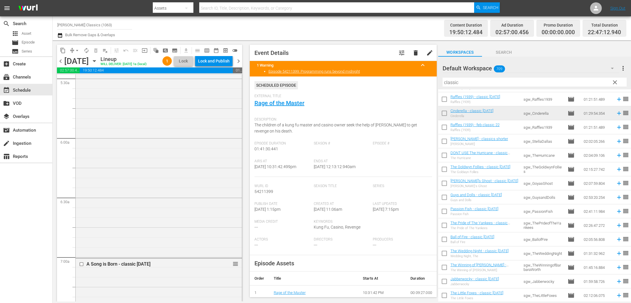
scroll to position [0, 0]
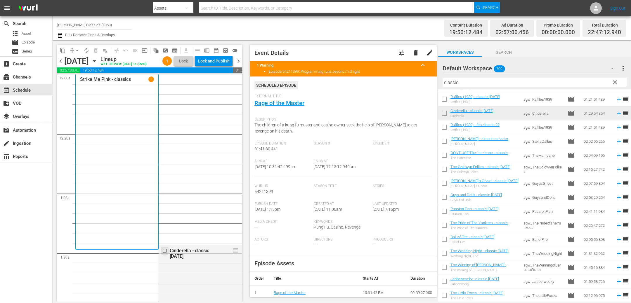
click at [166, 254] on input "checkbox" at bounding box center [165, 251] width 6 height 5
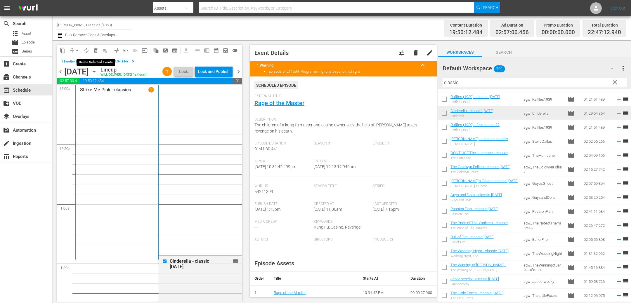
click at [96, 50] on span "delete_forever_outlined" at bounding box center [96, 51] width 6 height 6
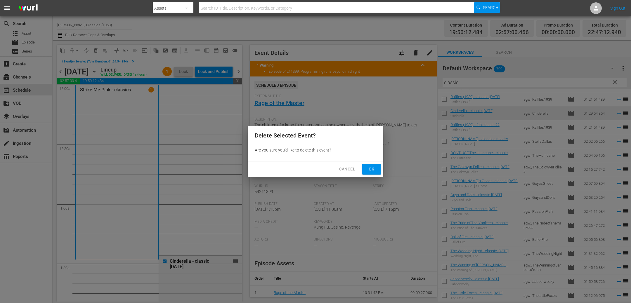
click at [371, 167] on span "Ok" at bounding box center [371, 169] width 9 height 7
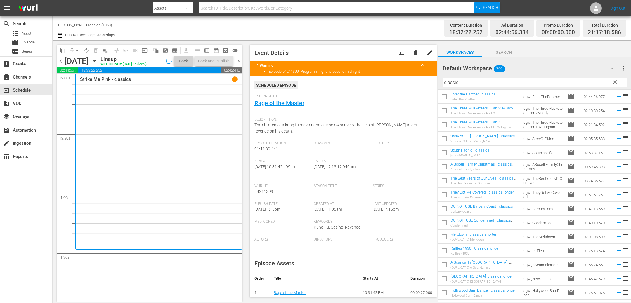
scroll to position [31, 0]
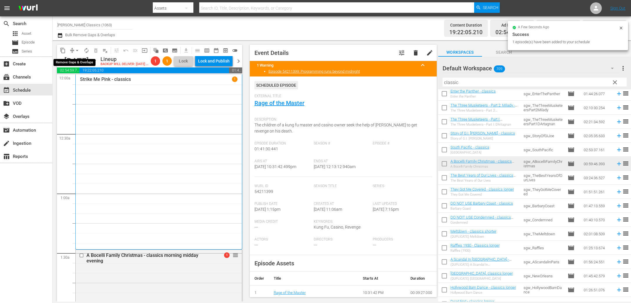
click at [77, 50] on span "arrow_drop_down" at bounding box center [77, 51] width 6 height 6
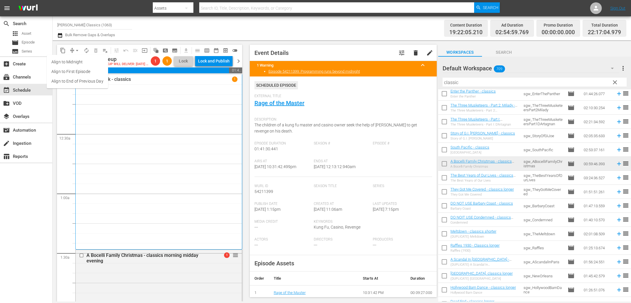
click at [149, 141] on div "Strike Me Pink - classics 1" at bounding box center [158, 162] width 157 height 171
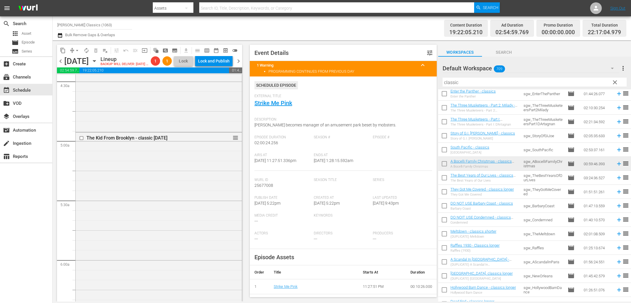
scroll to position [530, 0]
drag, startPoint x: 74, startPoint y: 51, endPoint x: 74, endPoint y: 54, distance: 2.9
click at [74, 51] on span "arrow_drop_down" at bounding box center [77, 51] width 6 height 6
click at [83, 81] on li "Align to End of Previous Day" at bounding box center [77, 82] width 61 height 10
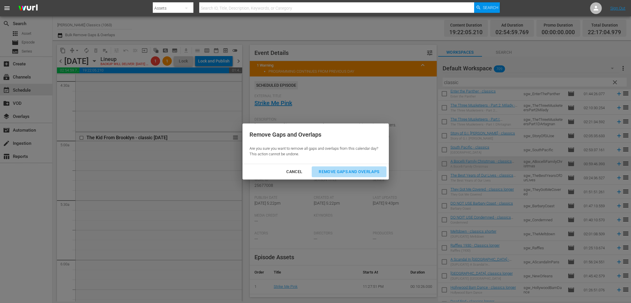
drag, startPoint x: 350, startPoint y: 172, endPoint x: 255, endPoint y: 168, distance: 95.3
click at [350, 172] on div "Remove Gaps and Overlaps" at bounding box center [349, 171] width 70 height 7
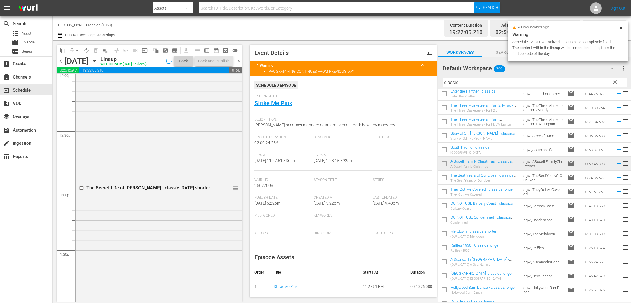
scroll to position [1439, 0]
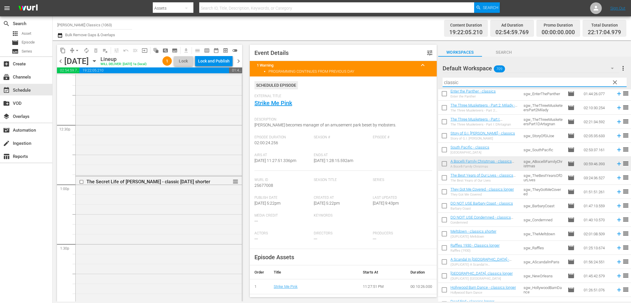
drag, startPoint x: 467, startPoint y: 81, endPoint x: 351, endPoint y: 79, distance: 115.7
click at [353, 80] on div "content_copy compress arrow_drop_down autorenew_outlined delete_forever_outline…" at bounding box center [342, 170] width 578 height 261
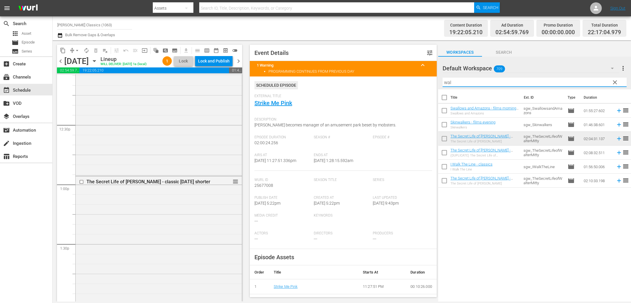
scroll to position [0, 0]
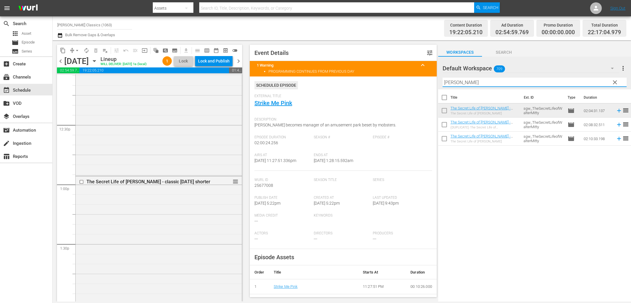
click at [496, 162] on div "Title Ext. ID Type Duration The Secret Life of Walter Mitty - classic mar 22 sh…" at bounding box center [534, 195] width 193 height 213
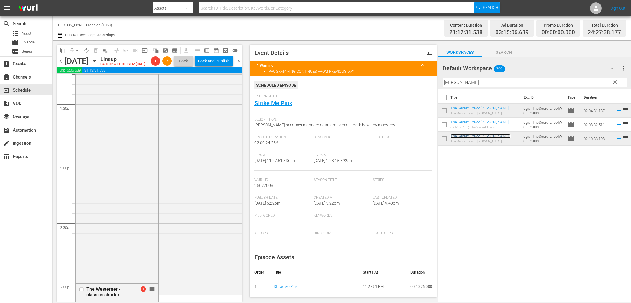
scroll to position [1516, 0]
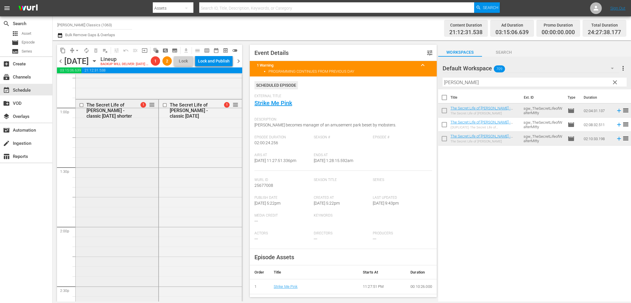
click at [82, 107] on input "checkbox" at bounding box center [82, 105] width 6 height 5
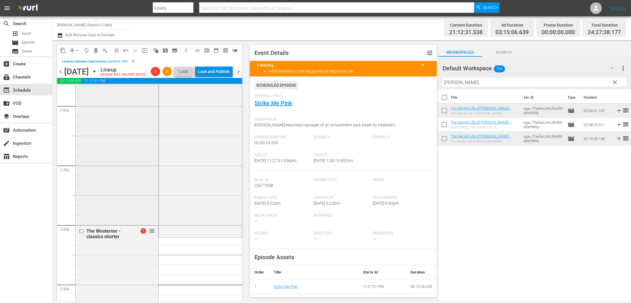
scroll to position [1661, 0]
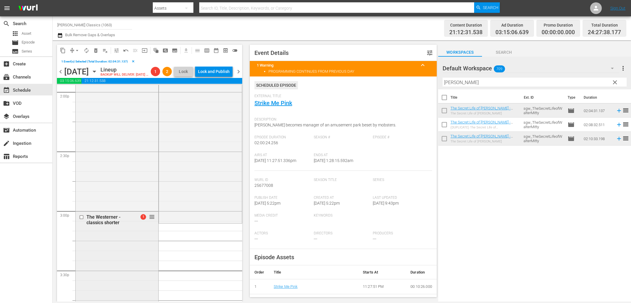
click at [83, 220] on input "checkbox" at bounding box center [82, 217] width 6 height 5
click at [97, 50] on span "delete_forever_outlined" at bounding box center [96, 51] width 6 height 6
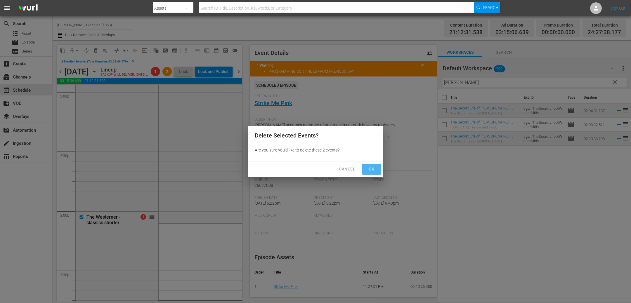
drag, startPoint x: 371, startPoint y: 169, endPoint x: 405, endPoint y: 148, distance: 39.9
click at [371, 169] on span "Ok" at bounding box center [371, 169] width 9 height 7
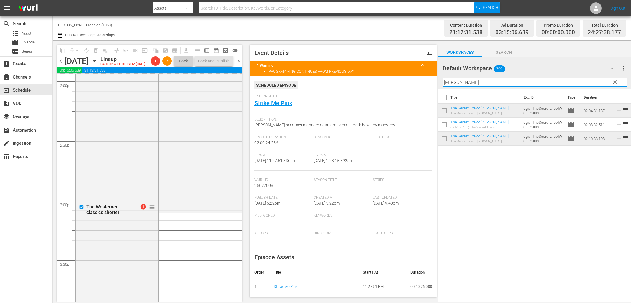
drag, startPoint x: 471, startPoint y: 82, endPoint x: 329, endPoint y: 67, distance: 142.5
click at [331, 68] on div "content_copy compress arrow_drop_down autorenew_outlined delete_forever_outline…" at bounding box center [342, 170] width 578 height 261
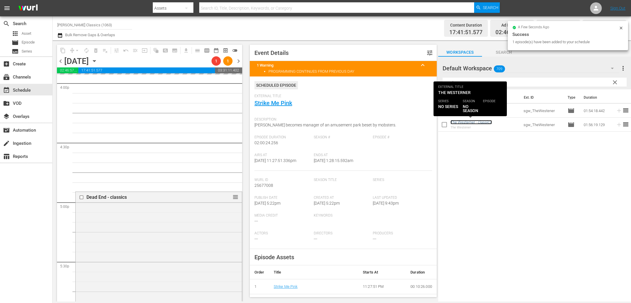
scroll to position [1909, 0]
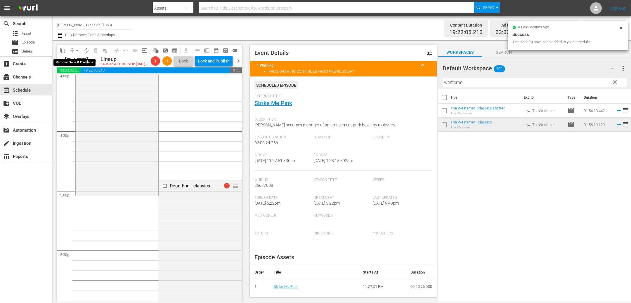
click at [72, 51] on span "compress" at bounding box center [72, 51] width 6 height 6
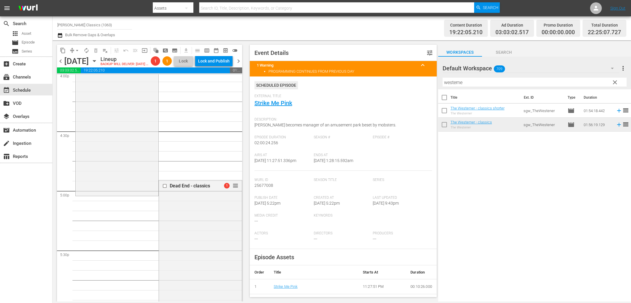
click at [79, 49] on span "arrow_drop_down" at bounding box center [77, 51] width 6 height 6
click at [91, 81] on li "Align to End of Previous Day" at bounding box center [77, 82] width 61 height 10
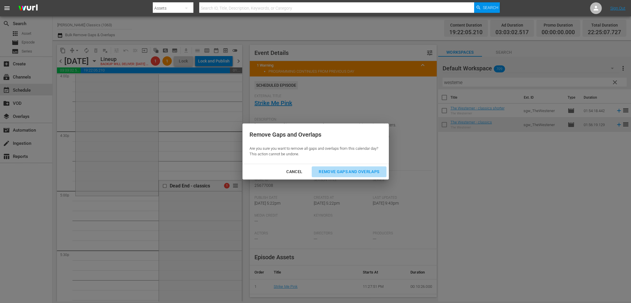
click at [332, 173] on div "Remove Gaps and Overlaps" at bounding box center [349, 171] width 70 height 7
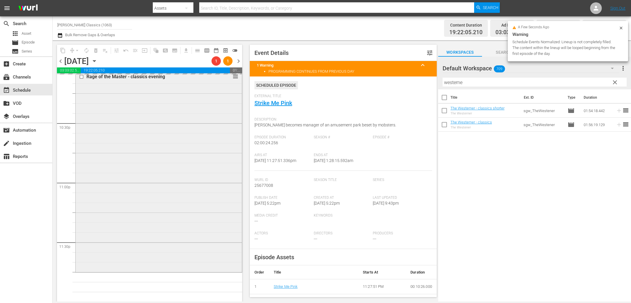
scroll to position [2642, 0]
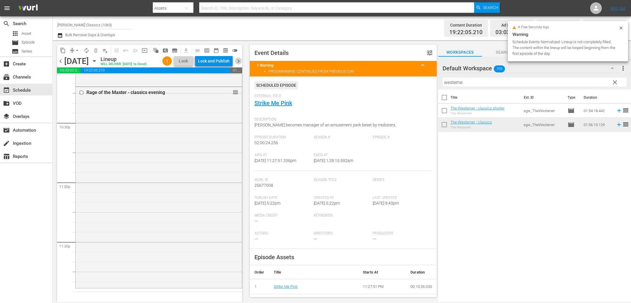
click at [238, 65] on span "chevron_right" at bounding box center [238, 61] width 7 height 7
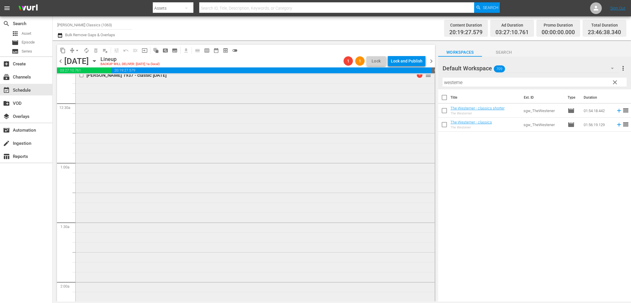
scroll to position [79, 0]
click at [60, 60] on span "chevron_left" at bounding box center [60, 61] width 7 height 7
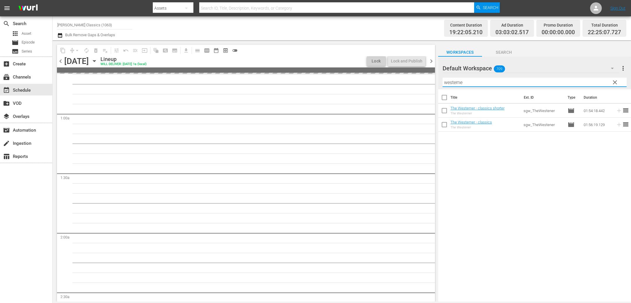
drag, startPoint x: 445, startPoint y: 77, endPoint x: 387, endPoint y: 70, distance: 58.8
click at [387, 70] on div "content_copy compress arrow_drop_down autorenew_outlined delete_forever_outline…" at bounding box center [342, 170] width 578 height 261
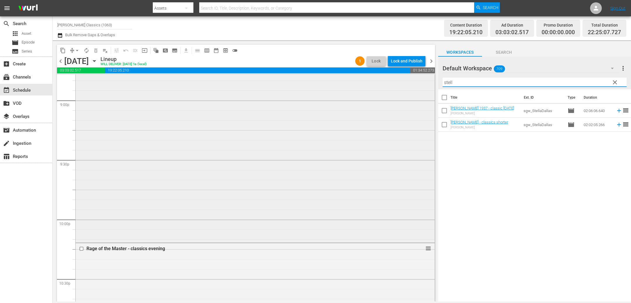
scroll to position [2632, 0]
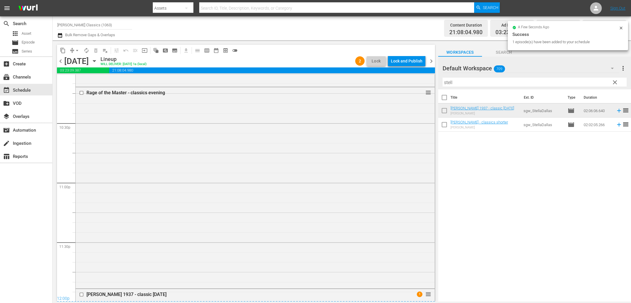
click at [377, 62] on span "Lock" at bounding box center [376, 61] width 14 height 6
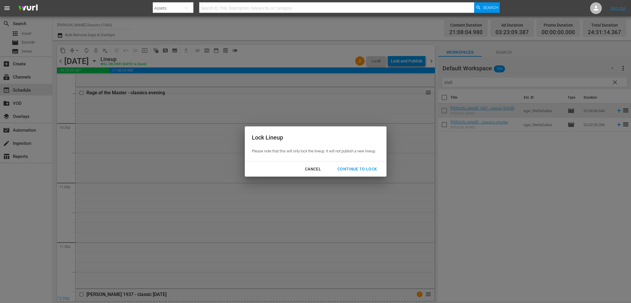
click at [405, 97] on div "Lock Lineup Please note that this will only lock the lineup. It will not publis…" at bounding box center [315, 151] width 631 height 303
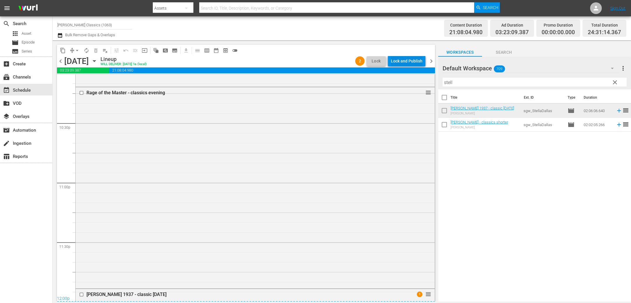
click at [418, 60] on div "Lock and Publish" at bounding box center [407, 61] width 32 height 11
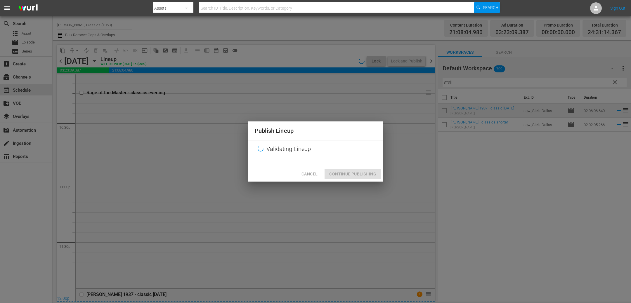
click at [354, 170] on div "Cancel Continue Publishing" at bounding box center [316, 173] width 136 height 15
click at [355, 175] on div "Publish Lineup Validating Lineup Cancel Continue Publishing" at bounding box center [316, 152] width 136 height 60
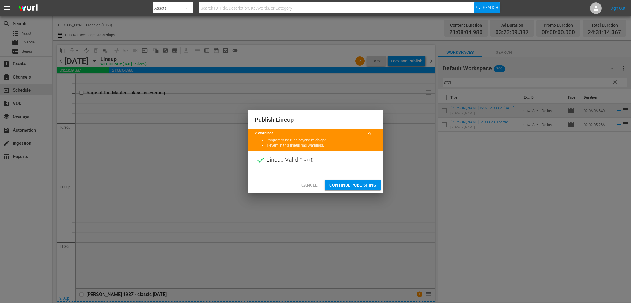
click at [355, 182] on span "Continue Publishing" at bounding box center [352, 185] width 47 height 7
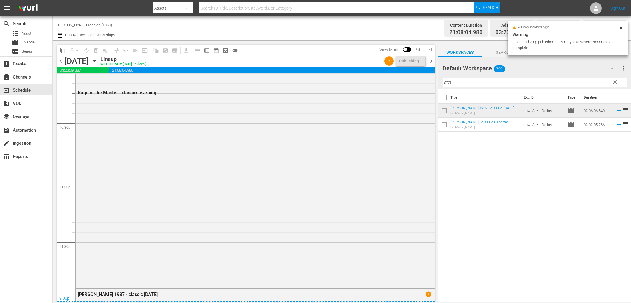
click at [429, 61] on span "chevron_right" at bounding box center [431, 61] width 7 height 7
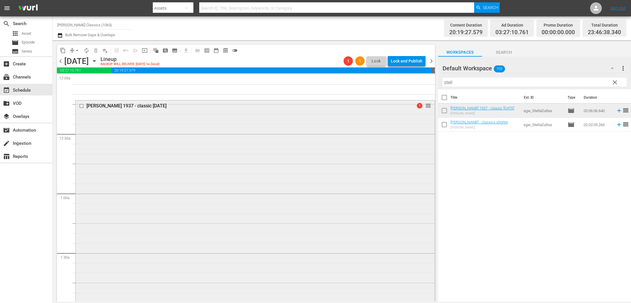
click at [81, 106] on input "checkbox" at bounding box center [82, 105] width 6 height 5
click at [96, 48] on span "delete_forever_outlined" at bounding box center [96, 51] width 6 height 6
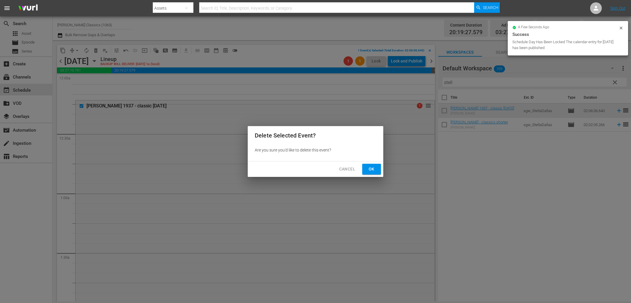
click at [372, 170] on span "Ok" at bounding box center [371, 169] width 9 height 7
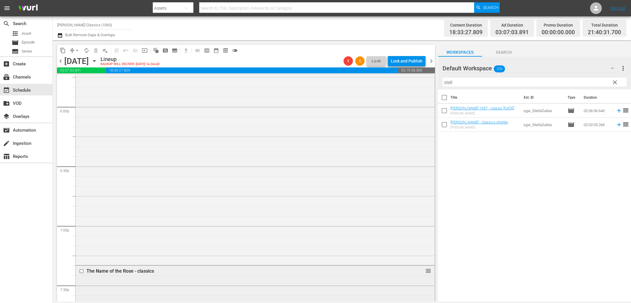
scroll to position [2175, 0]
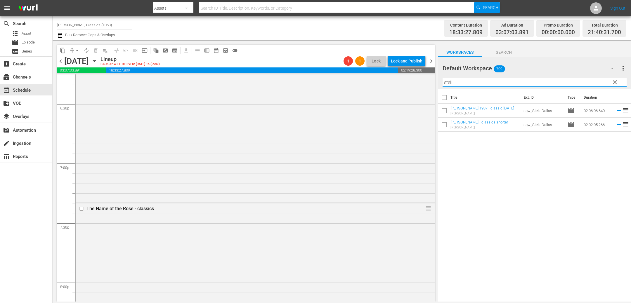
drag, startPoint x: 464, startPoint y: 84, endPoint x: 436, endPoint y: 83, distance: 27.2
click at [436, 83] on div "content_copy compress arrow_drop_down autorenew_outlined delete_forever_outline…" at bounding box center [342, 170] width 578 height 261
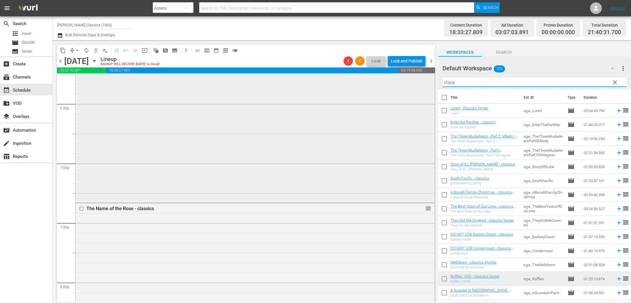
drag, startPoint x: 468, startPoint y: 81, endPoint x: 408, endPoint y: 77, distance: 59.8
click at [409, 77] on div "content_copy compress arrow_drop_down autorenew_outlined delete_forever_outline…" at bounding box center [342, 170] width 578 height 261
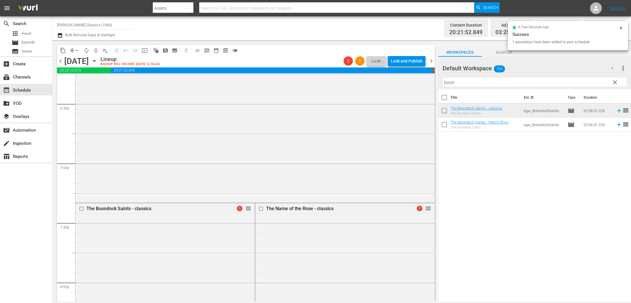
click at [96, 62] on icon "button" at bounding box center [94, 60] width 3 height 1
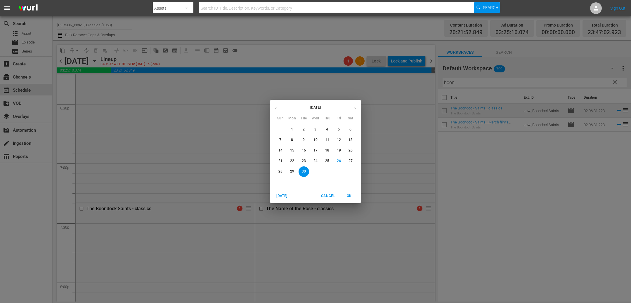
click at [291, 129] on p "1" at bounding box center [292, 129] width 2 height 5
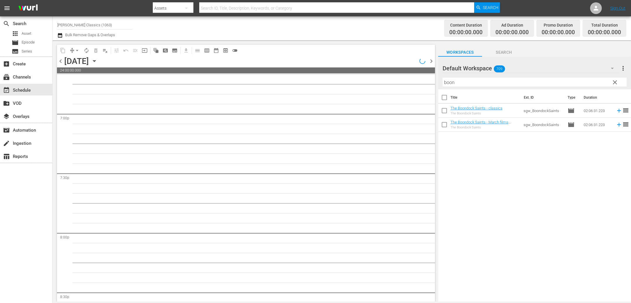
scroll to position [2215, 0]
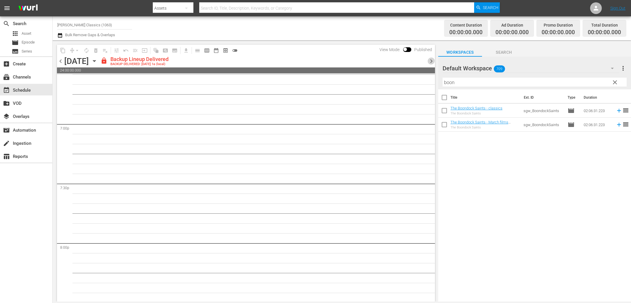
click at [428, 60] on span "chevron_right" at bounding box center [431, 61] width 7 height 7
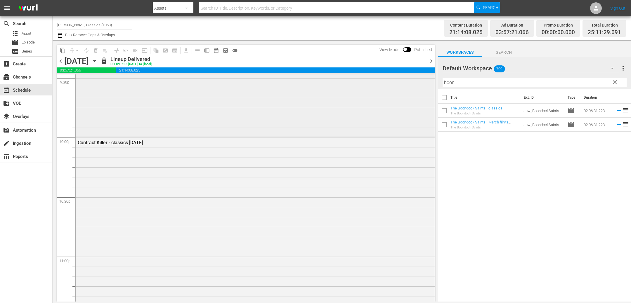
scroll to position [2564, 0]
drag, startPoint x: 434, startPoint y: 59, endPoint x: 431, endPoint y: 61, distance: 3.7
click at [434, 59] on span "chevron_right" at bounding box center [431, 61] width 7 height 7
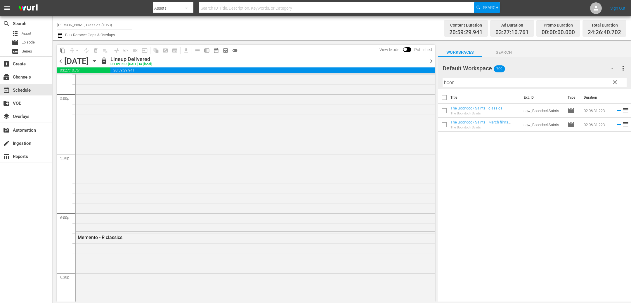
click at [432, 60] on span "chevron_right" at bounding box center [431, 61] width 7 height 7
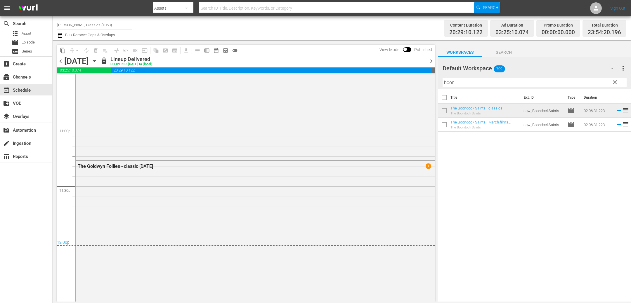
scroll to position [2697, 0]
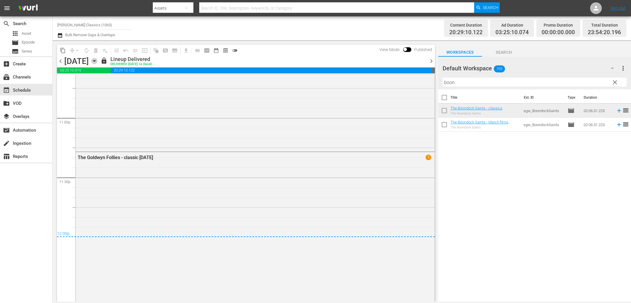
click at [98, 61] on icon "button" at bounding box center [94, 61] width 6 height 6
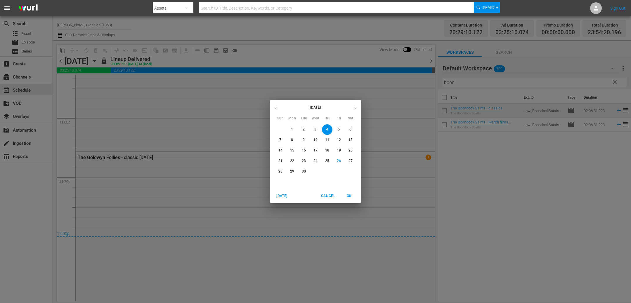
click at [303, 171] on p "30" at bounding box center [304, 171] width 4 height 5
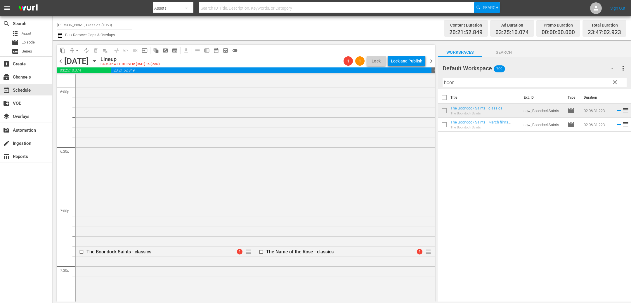
scroll to position [2127, 0]
click at [263, 257] on input "checkbox" at bounding box center [262, 256] width 6 height 5
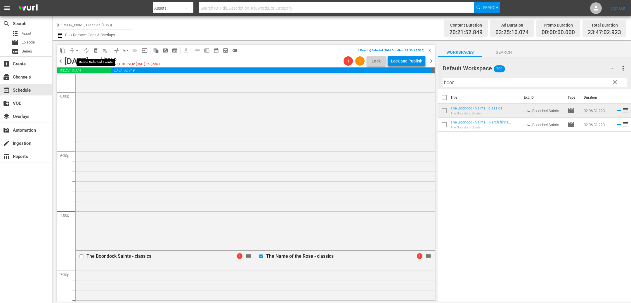
click at [96, 50] on span "delete_forever_outlined" at bounding box center [96, 51] width 6 height 6
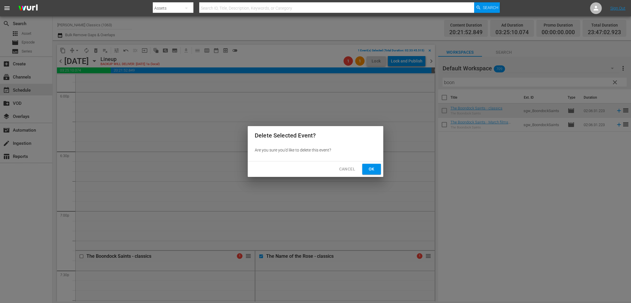
drag, startPoint x: 373, startPoint y: 168, endPoint x: 328, endPoint y: 171, distance: 44.8
click at [372, 168] on span "Ok" at bounding box center [371, 169] width 9 height 7
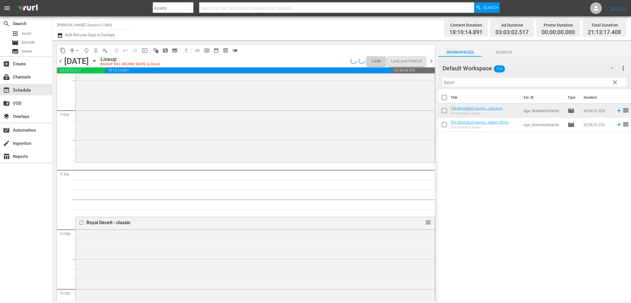
scroll to position [2529, 0]
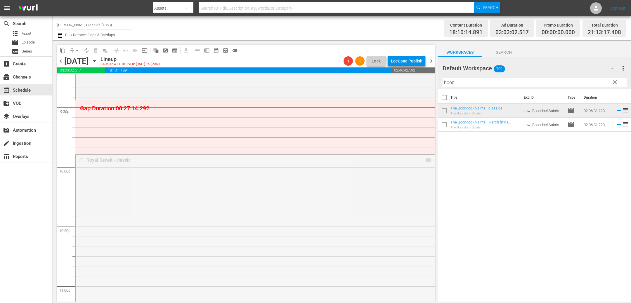
drag, startPoint x: 417, startPoint y: 107, endPoint x: 417, endPoint y: 101, distance: 6.4
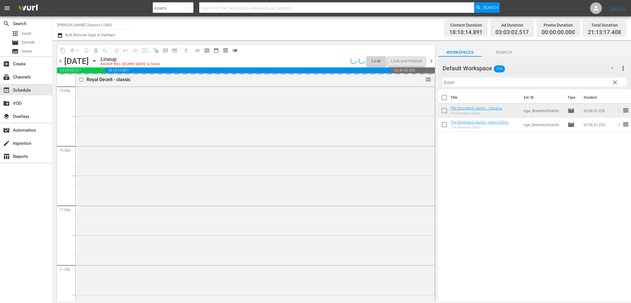
scroll to position [2632, 0]
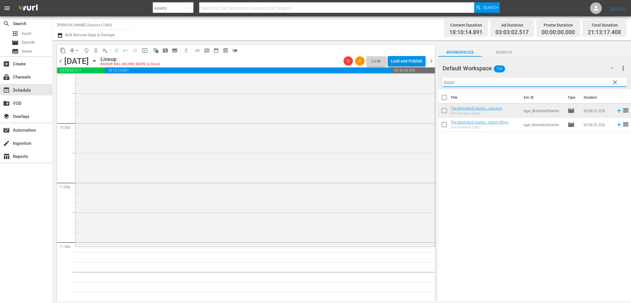
drag, startPoint x: 457, startPoint y: 82, endPoint x: 417, endPoint y: 73, distance: 40.7
click at [420, 77] on div "content_copy compress arrow_drop_down autorenew_outlined delete_forever_outline…" at bounding box center [342, 170] width 578 height 261
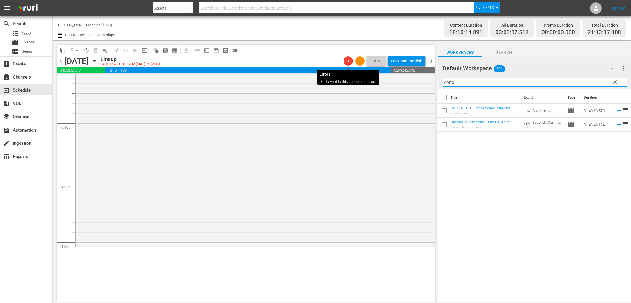
drag, startPoint x: 473, startPoint y: 81, endPoint x: 349, endPoint y: 62, distance: 125.3
click at [349, 62] on div "content_copy compress arrow_drop_down autorenew_outlined delete_forever_outline…" at bounding box center [342, 170] width 578 height 261
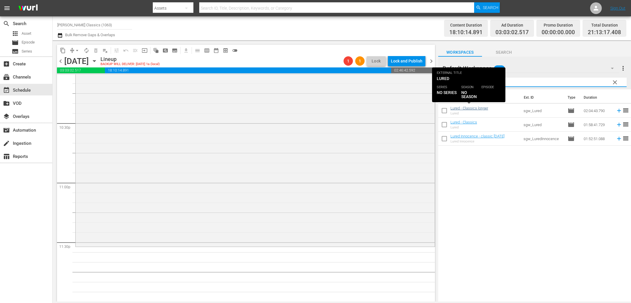
type input "lured"
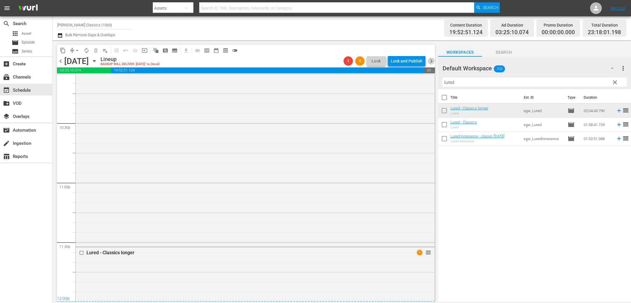
click at [433, 59] on span "chevron_right" at bounding box center [431, 61] width 7 height 7
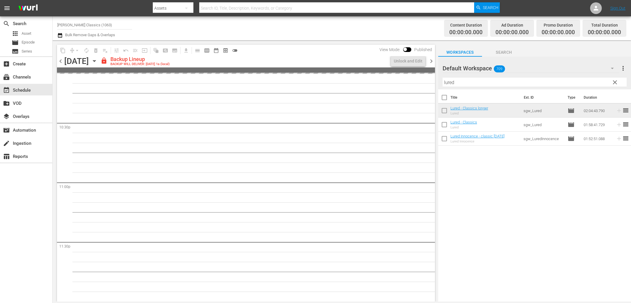
scroll to position [2632, 0]
click at [405, 62] on div "Unlock and Edit" at bounding box center [408, 61] width 29 height 11
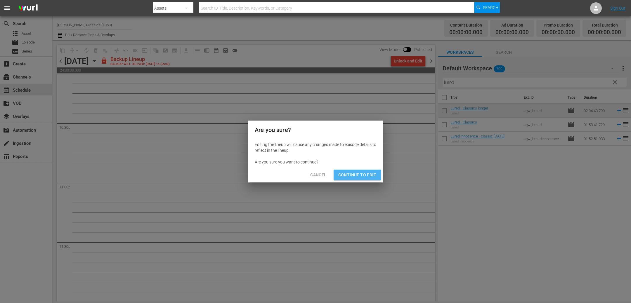
drag, startPoint x: 357, startPoint y: 175, endPoint x: 235, endPoint y: 138, distance: 127.2
click at [357, 175] on span "Continue to Edit" at bounding box center [357, 174] width 38 height 7
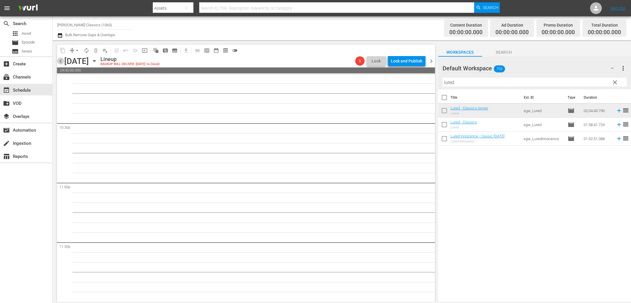
click at [62, 61] on span "chevron_left" at bounding box center [60, 61] width 7 height 7
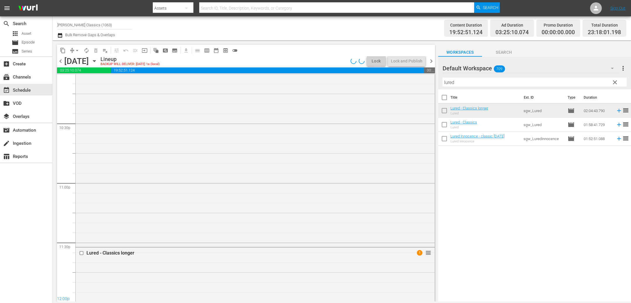
scroll to position [2632, 0]
click at [73, 50] on button "arrow_drop_down" at bounding box center [76, 50] width 9 height 9
click at [93, 83] on li "Align to End of Previous Day" at bounding box center [77, 82] width 61 height 10
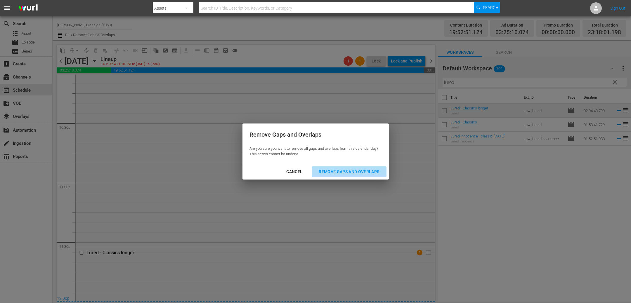
click at [372, 170] on div "Remove Gaps and Overlaps" at bounding box center [349, 171] width 70 height 7
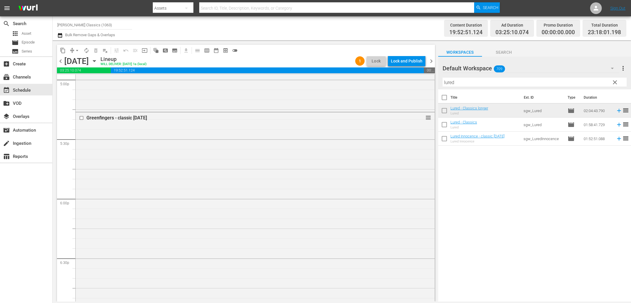
scroll to position [2009, 0]
click at [411, 59] on div "Lock and Publish" at bounding box center [407, 61] width 32 height 11
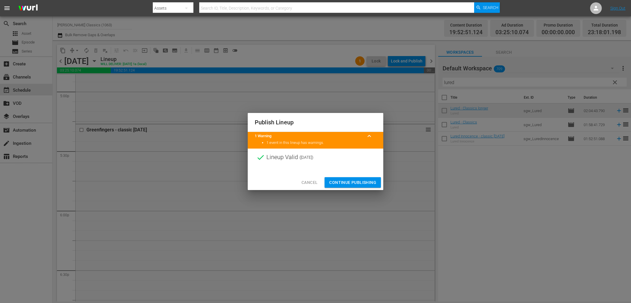
click at [350, 180] on span "Continue Publishing" at bounding box center [352, 182] width 47 height 7
